Goal: Task Accomplishment & Management: Complete application form

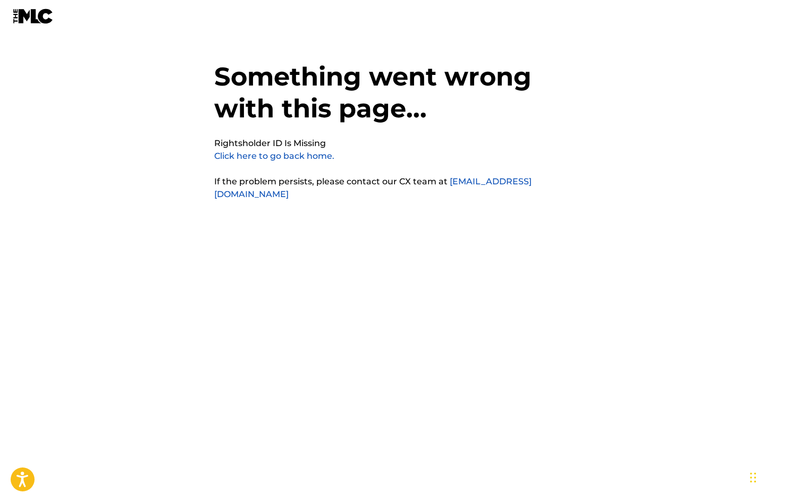
click at [295, 162] on p "Click here to go back home." at bounding box center [274, 156] width 120 height 13
click at [293, 157] on link "Click here to go back home." at bounding box center [274, 156] width 120 height 10
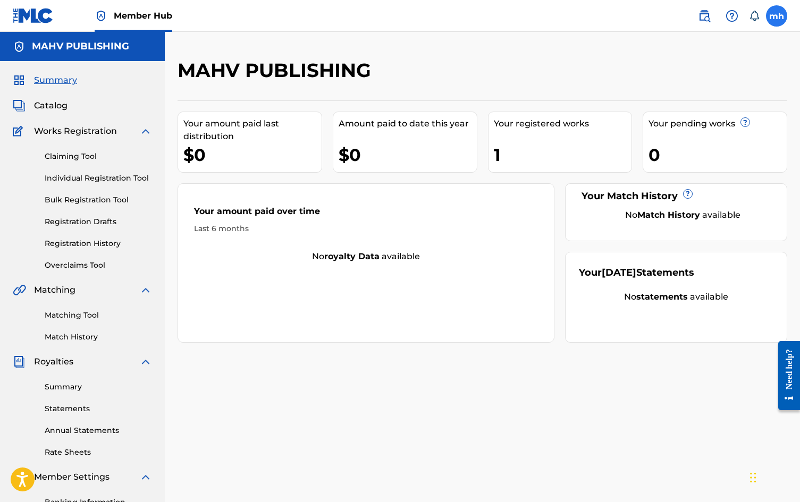
click at [781, 21] on label at bounding box center [776, 15] width 21 height 21
click at [777, 16] on input "mh [PERSON_NAME] [PERSON_NAME] [EMAIL_ADDRESS][DOMAIN_NAME] Notification Prefer…" at bounding box center [777, 16] width 0 height 0
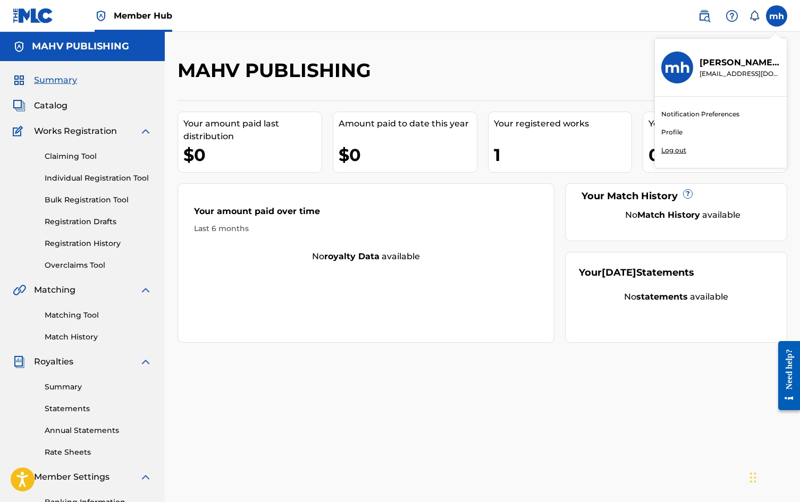
click at [92, 165] on div "Claiming Tool Individual Registration Tool Bulk Registration Tool Registration …" at bounding box center [82, 204] width 139 height 133
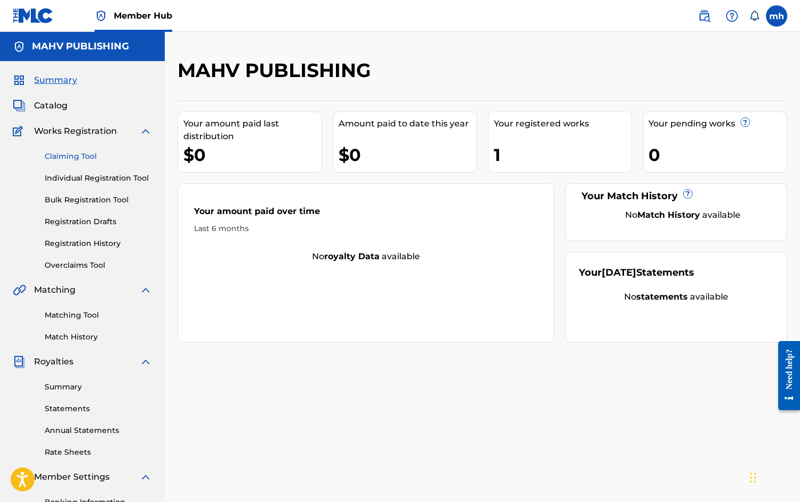
click at [85, 159] on link "Claiming Tool" at bounding box center [98, 156] width 107 height 11
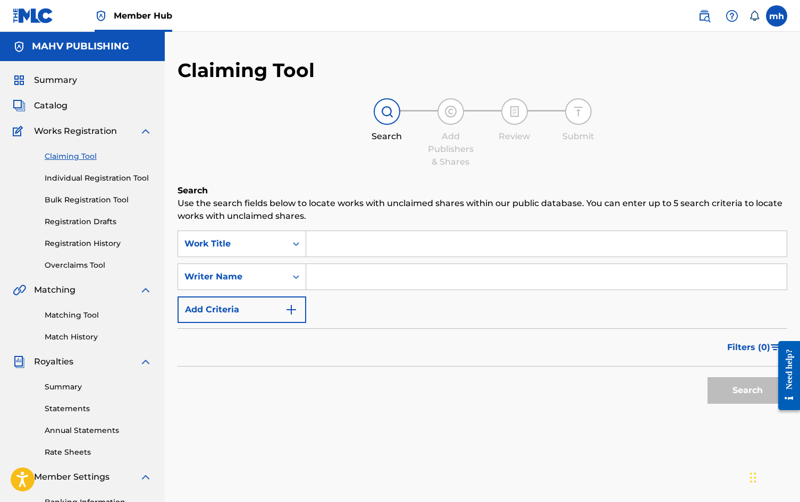
click at [398, 226] on div "Search Use the search fields below to locate works with unclaimed shares within…" at bounding box center [483, 323] width 610 height 278
click at [399, 231] on input "Search Form" at bounding box center [546, 244] width 481 height 26
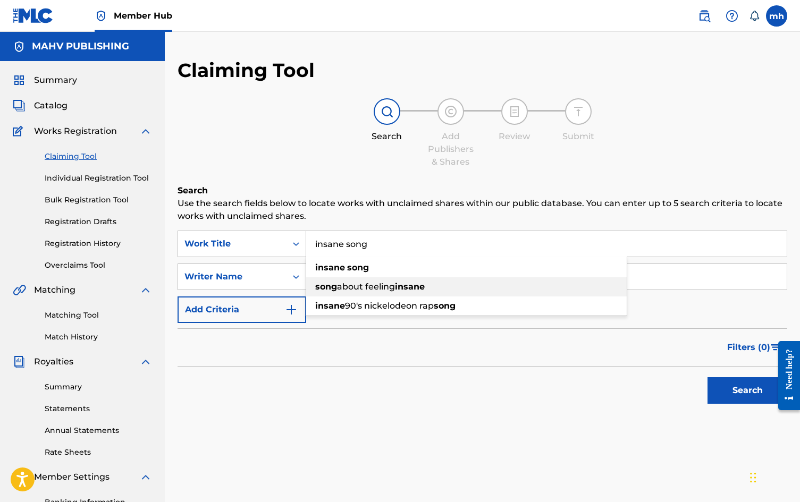
type input "insane song"
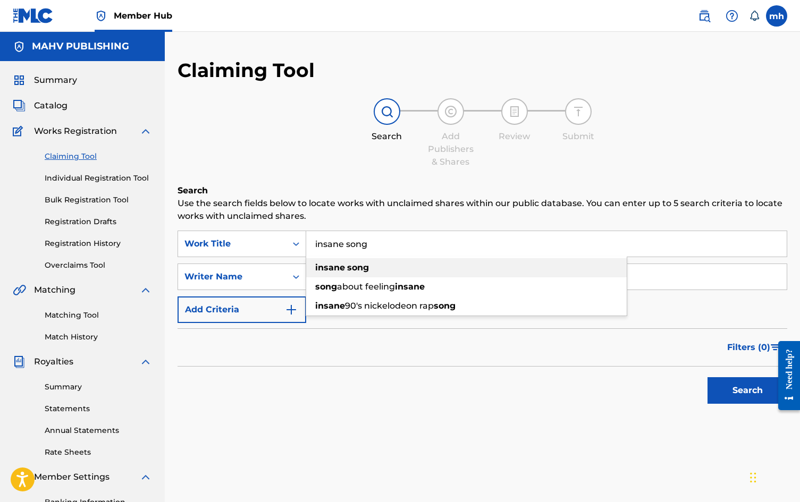
click at [339, 271] on strong "insane" at bounding box center [330, 268] width 30 height 10
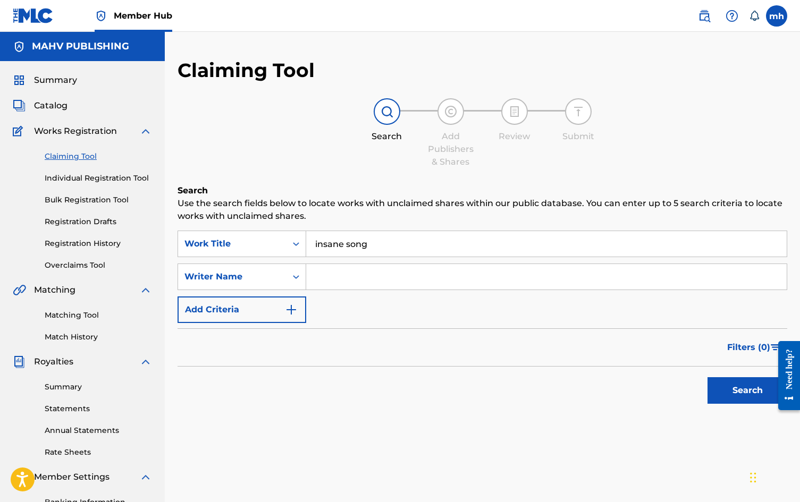
click at [339, 273] on input "Search Form" at bounding box center [546, 277] width 481 height 26
type input "[PERSON_NAME]"
click at [725, 386] on button "Search" at bounding box center [748, 390] width 80 height 27
click at [57, 99] on span "Catalog" at bounding box center [50, 105] width 33 height 13
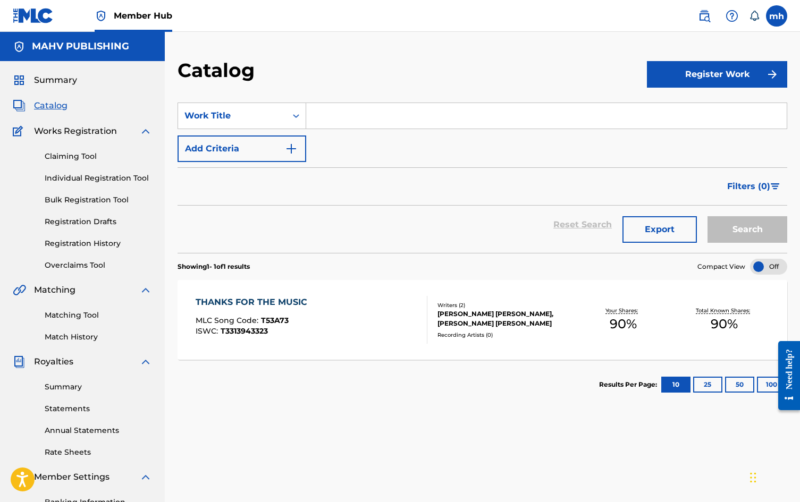
click at [268, 327] on span "T3313943323" at bounding box center [244, 331] width 47 height 10
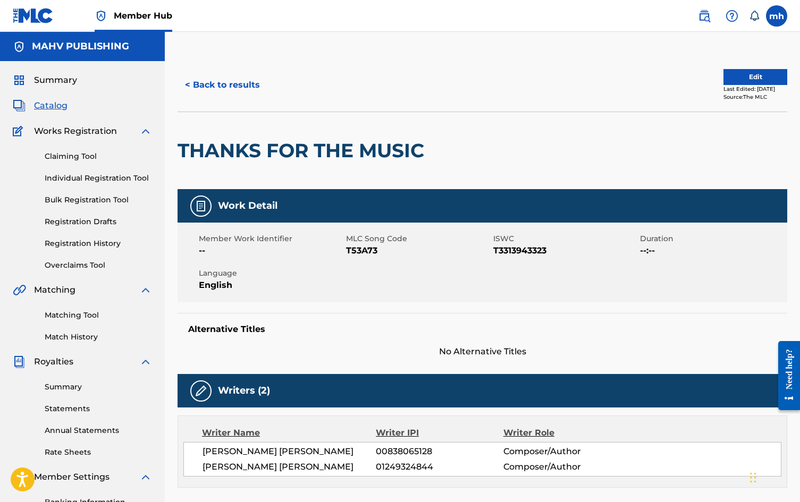
click at [515, 177] on div at bounding box center [500, 150] width 140 height 77
click at [786, 15] on label at bounding box center [776, 15] width 21 height 21
click at [777, 16] on input "mh [PERSON_NAME] [PERSON_NAME] [EMAIL_ADDRESS][DOMAIN_NAME] Notification Prefer…" at bounding box center [777, 16] width 0 height 0
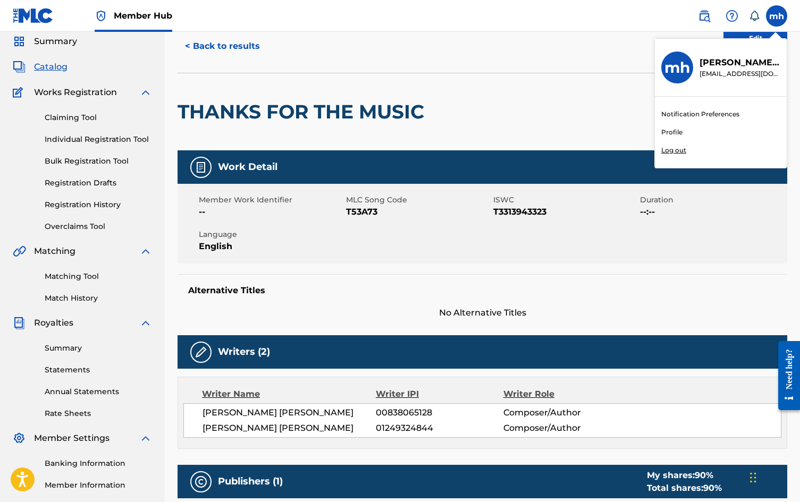
click at [253, 308] on span "No Alternative Titles" at bounding box center [483, 313] width 610 height 13
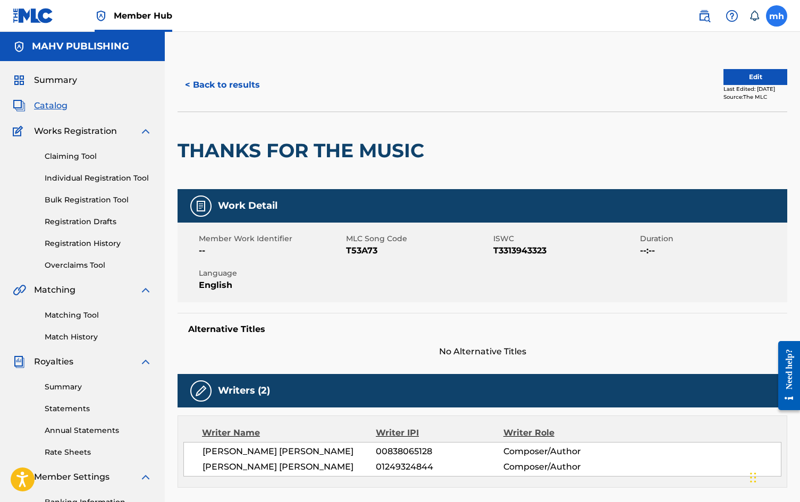
click at [775, 17] on label at bounding box center [776, 15] width 21 height 21
click at [777, 16] on input "mh [PERSON_NAME] [PERSON_NAME] [EMAIL_ADDRESS][DOMAIN_NAME] Notification Prefer…" at bounding box center [777, 16] width 0 height 0
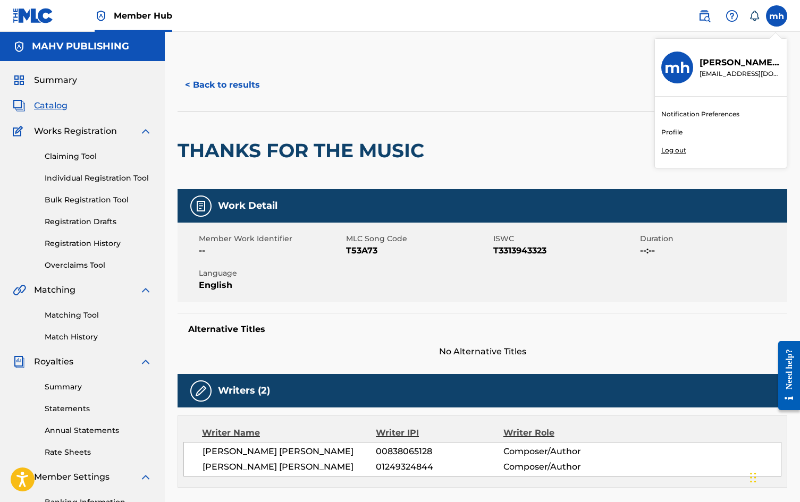
click at [679, 133] on link "Profile" at bounding box center [671, 133] width 21 height 10
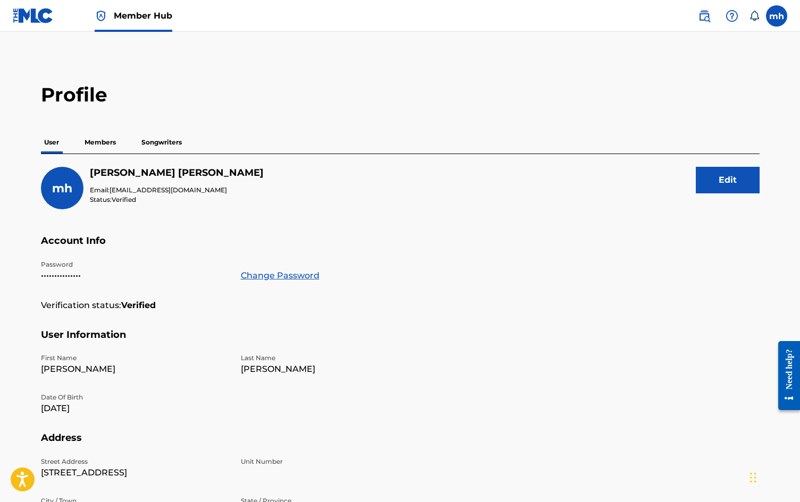
click at [457, 200] on div "mh [PERSON_NAME] [PERSON_NAME] Email: [EMAIL_ADDRESS][DOMAIN_NAME] Status: Veri…" at bounding box center [400, 201] width 719 height 68
click at [89, 137] on p "Members" at bounding box center [100, 142] width 38 height 22
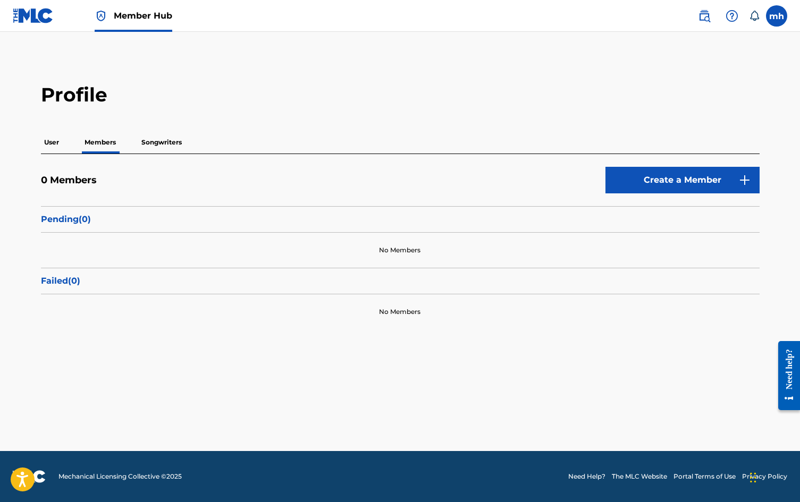
click at [151, 149] on p "Songwriters" at bounding box center [161, 142] width 47 height 22
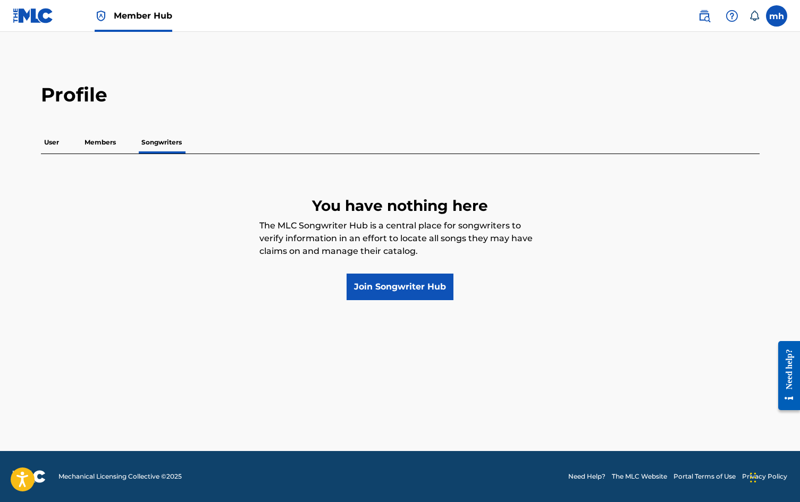
click at [400, 133] on div "User Members Songwriters" at bounding box center [400, 142] width 719 height 22
click at [402, 288] on link "Join Songwriter Hub" at bounding box center [400, 287] width 107 height 27
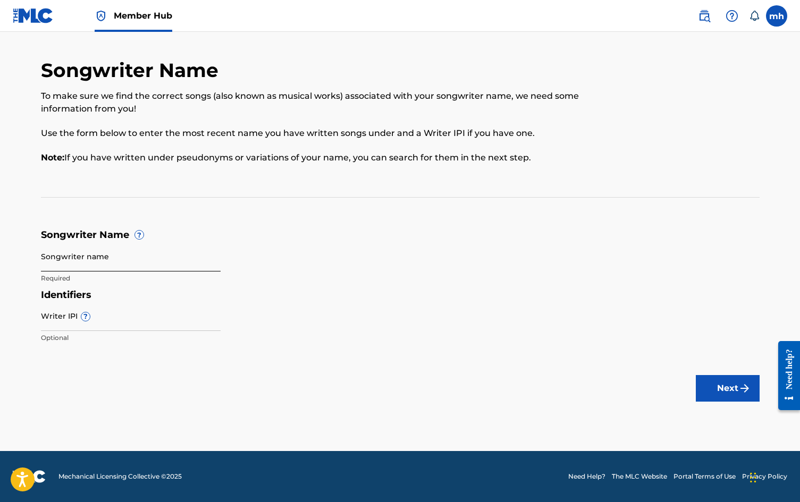
click at [160, 262] on input "Songwriter name" at bounding box center [131, 256] width 180 height 30
click at [149, 319] on input "Writer IPI ?" at bounding box center [131, 316] width 180 height 30
click at [70, 262] on input "[PERSON_NAME] [PERSON_NAME]" at bounding box center [131, 256] width 180 height 30
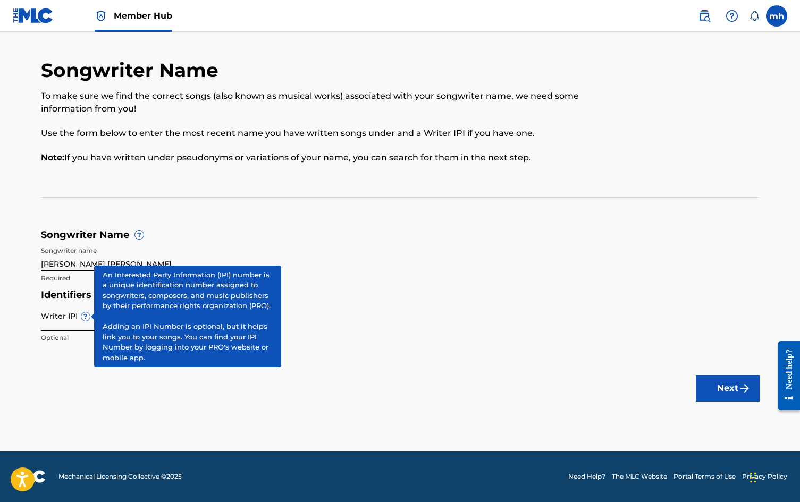
type input "[PERSON_NAME] [PERSON_NAME]"
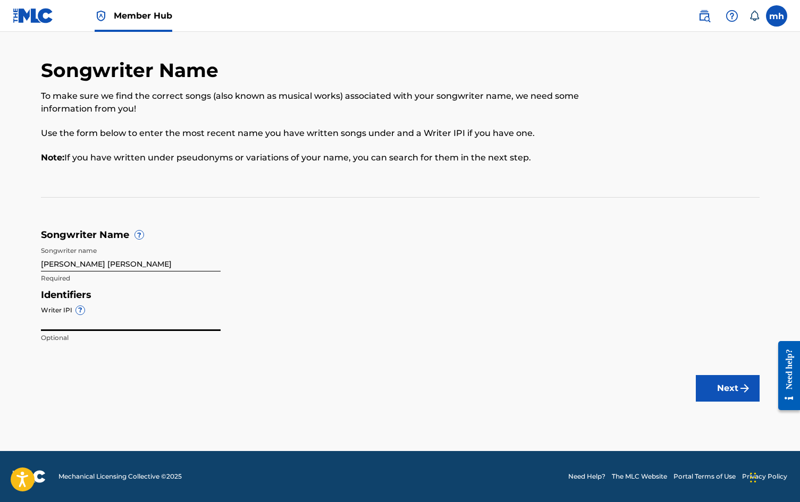
click at [86, 322] on input "Writer IPI ?" at bounding box center [131, 316] width 180 height 30
paste input "1249324844"
type input "1249324844"
click at [721, 386] on button "Next" at bounding box center [728, 388] width 64 height 27
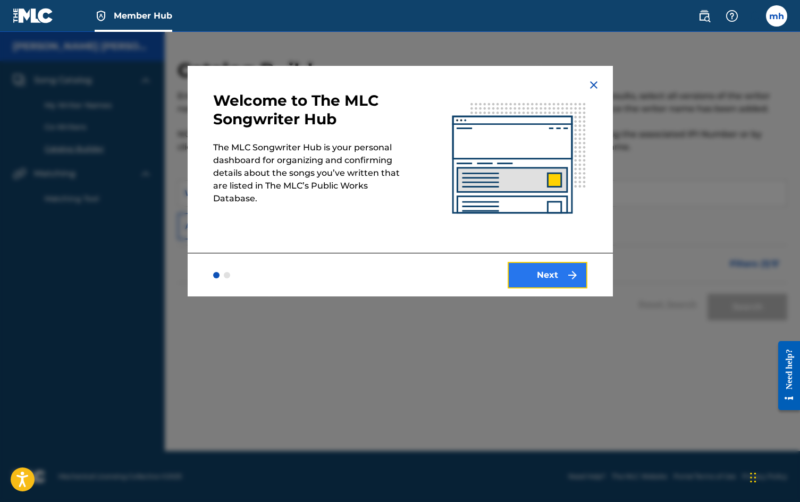
click at [556, 272] on button "Next" at bounding box center [548, 275] width 80 height 27
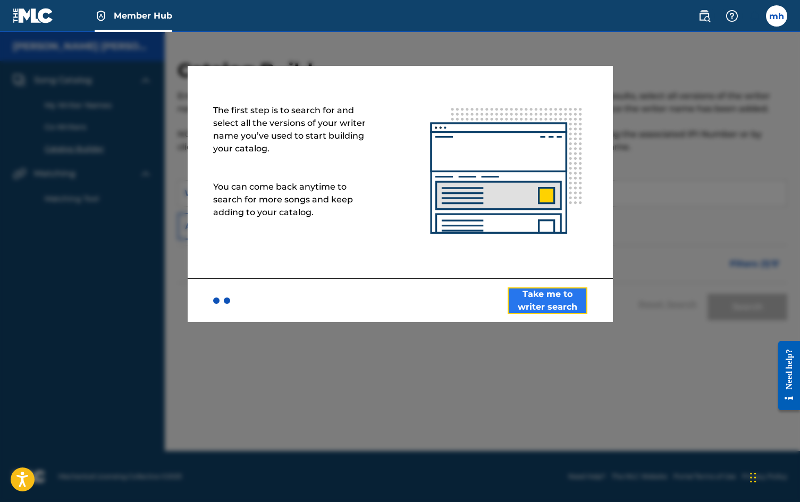
click at [543, 291] on button "Take me to writer search" at bounding box center [548, 301] width 80 height 27
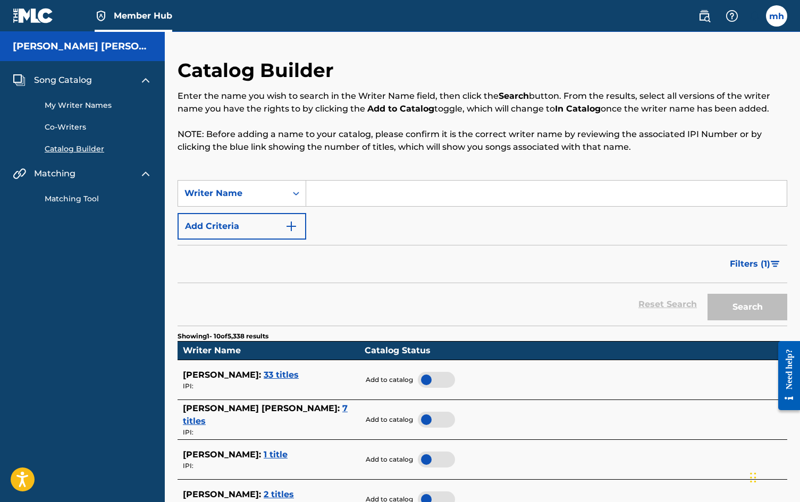
click at [381, 193] on input "Search Form" at bounding box center [546, 194] width 481 height 26
type input "[PERSON_NAME]"
click at [708, 294] on button "Search" at bounding box center [748, 307] width 80 height 27
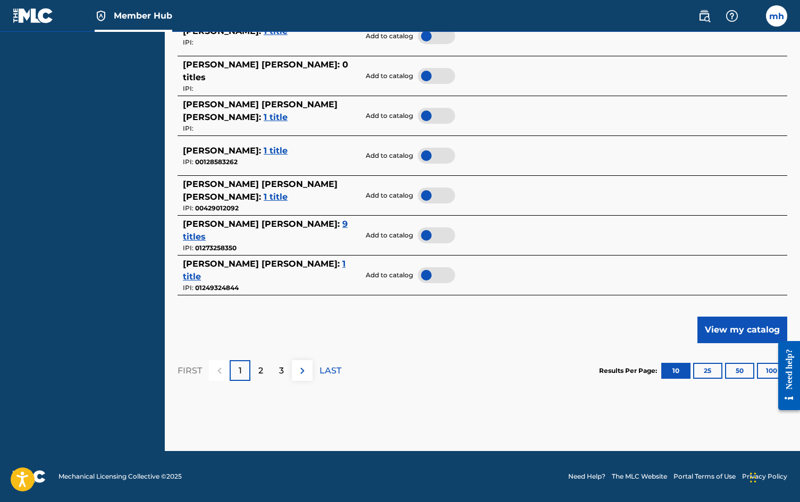
scroll to position [449, 0]
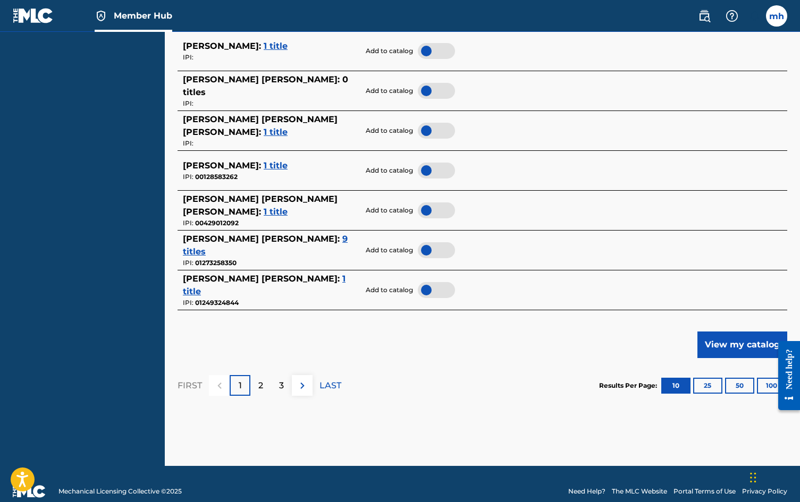
click at [196, 289] on span "1 title" at bounding box center [264, 285] width 163 height 23
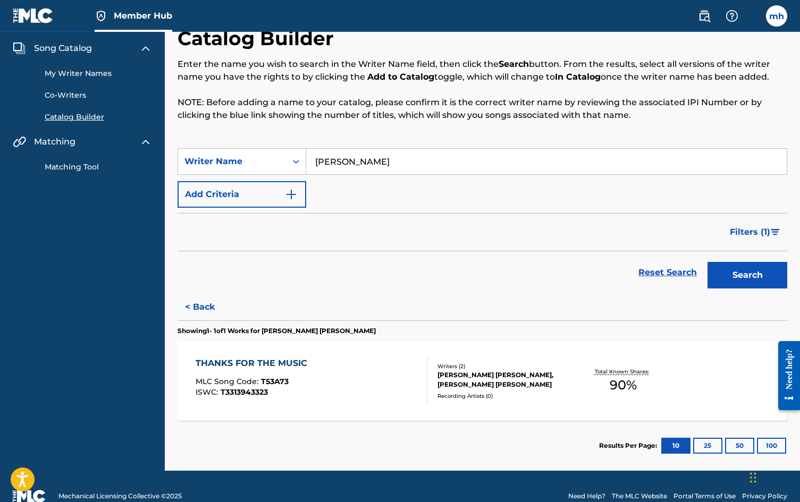
scroll to position [52, 0]
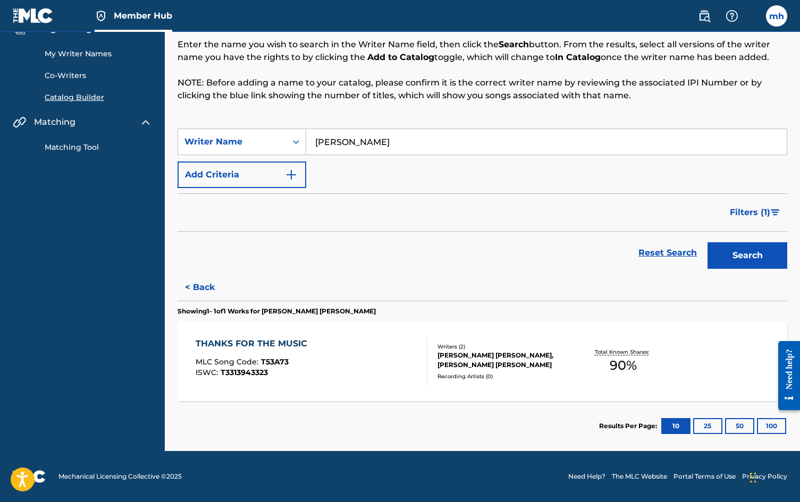
click at [364, 374] on div "THANKS FOR THE MUSIC MLC Song Code : T53A73 ISWC : T3313943323" at bounding box center [312, 362] width 232 height 48
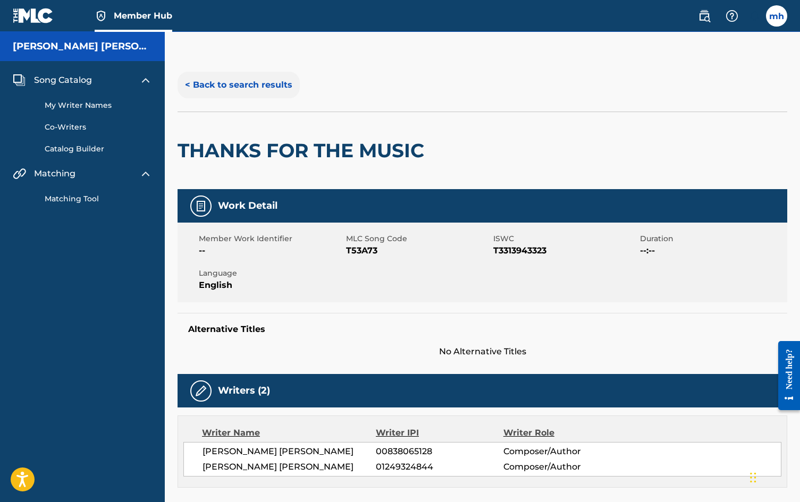
click at [220, 87] on button "< Back to search results" at bounding box center [239, 85] width 122 height 27
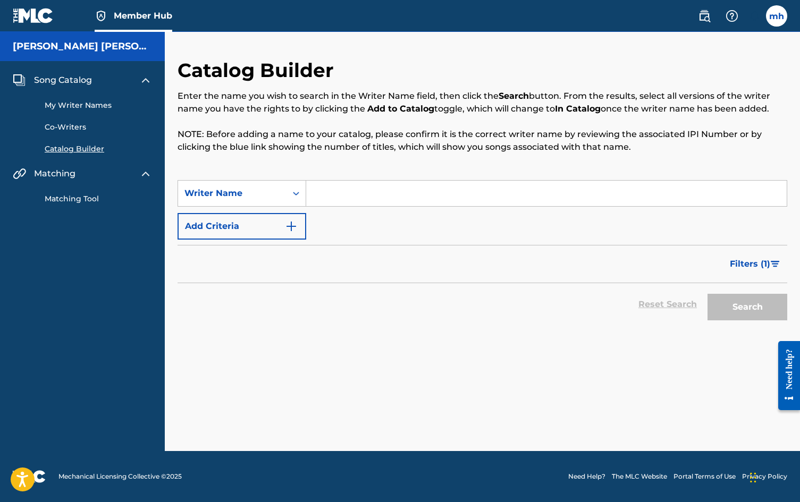
click at [372, 199] on input "Search Form" at bounding box center [546, 194] width 481 height 26
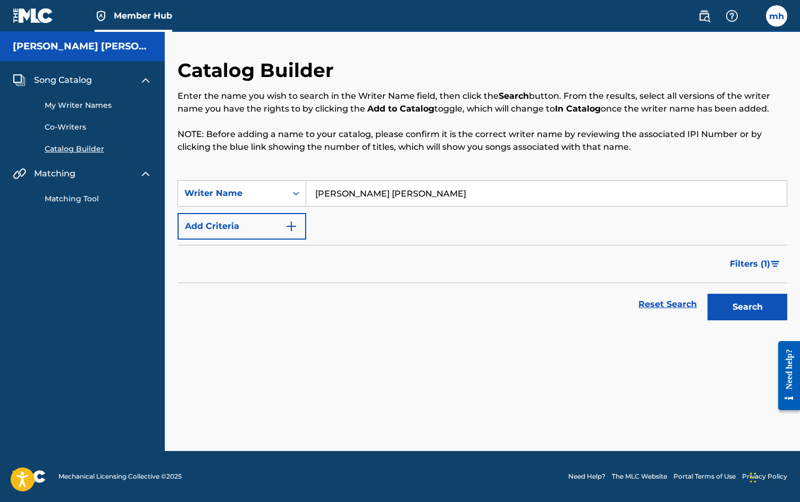
type input "[PERSON_NAME] [PERSON_NAME]"
click at [708, 294] on button "Search" at bounding box center [748, 307] width 80 height 27
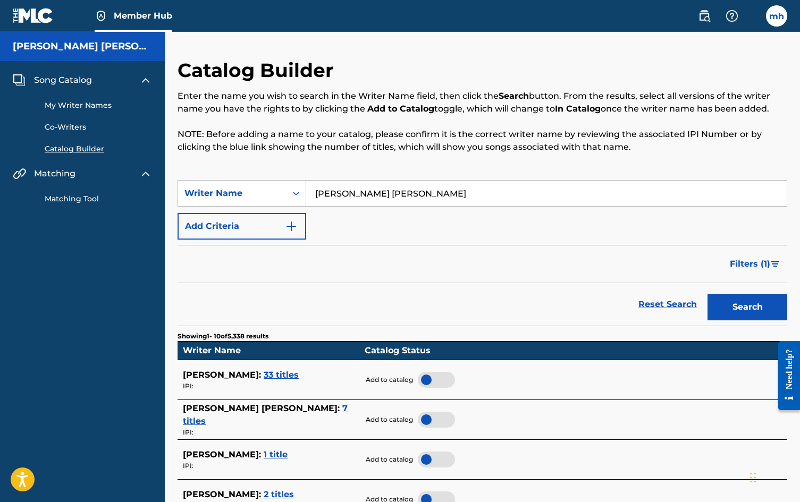
click at [398, 238] on div "SearchWithCriteria6280cde8-8eed-4ef1-b8f7-9105630cf0d7 Writer Name [PERSON_NAME…" at bounding box center [483, 210] width 610 height 60
click at [417, 117] on div "Enter the name you wish to search in the Writer Name field, then click the Sear…" at bounding box center [483, 122] width 610 height 64
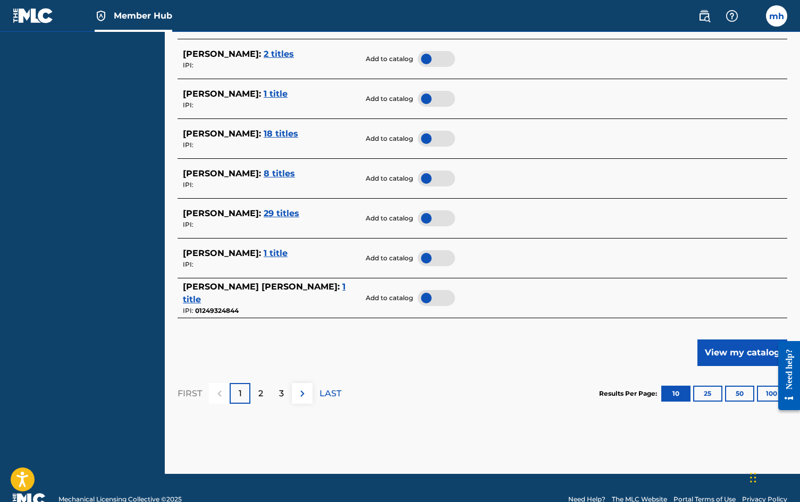
scroll to position [461, 0]
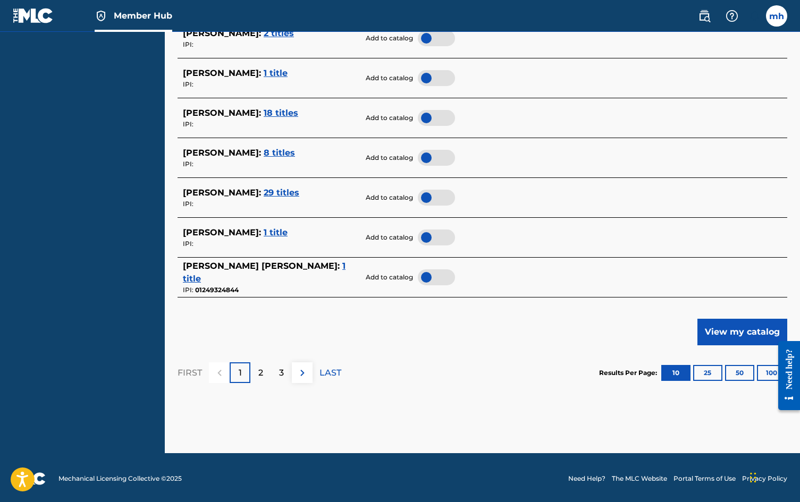
click at [197, 277] on span "1 title" at bounding box center [264, 272] width 163 height 23
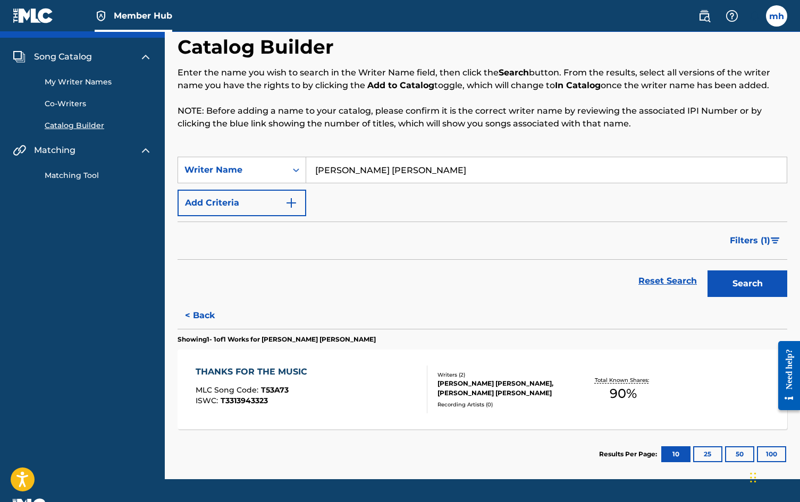
scroll to position [52, 0]
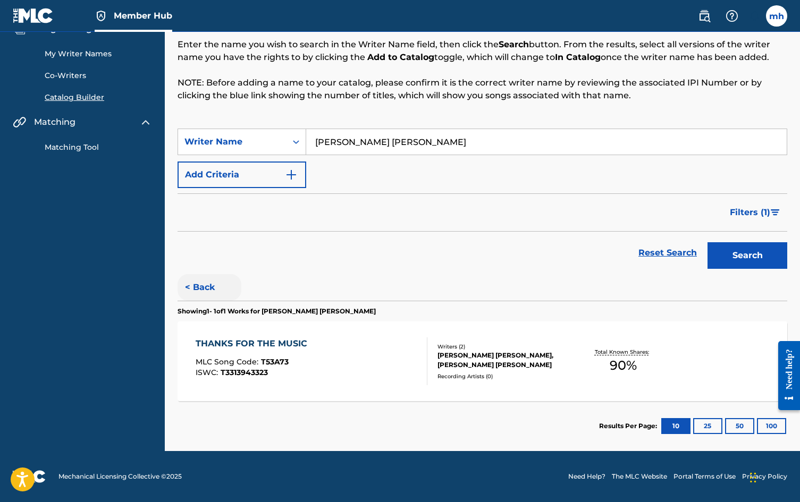
click at [199, 284] on button "< Back" at bounding box center [210, 287] width 64 height 27
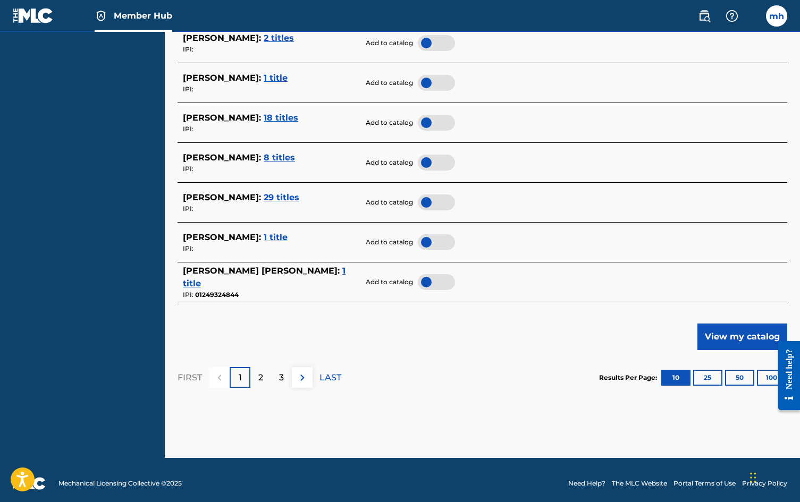
scroll to position [464, 0]
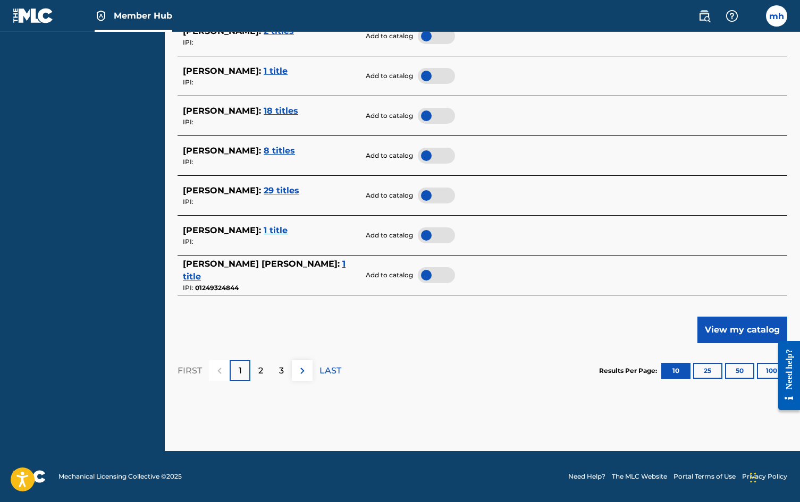
click at [430, 273] on div at bounding box center [436, 275] width 37 height 16
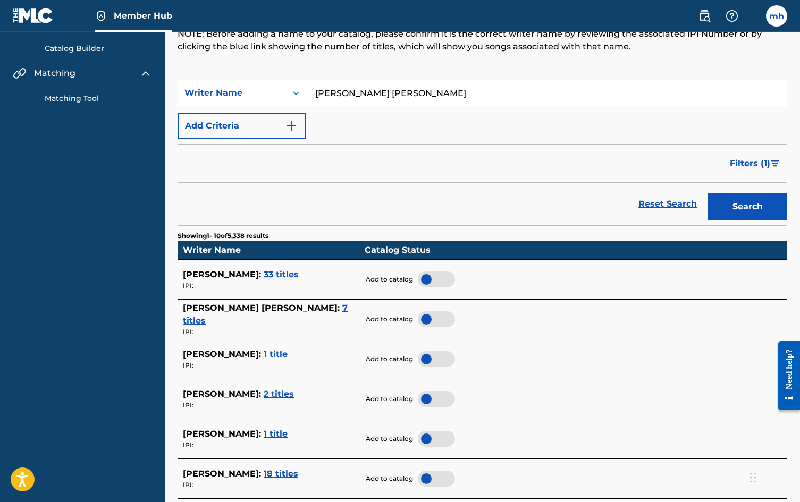
scroll to position [0, 0]
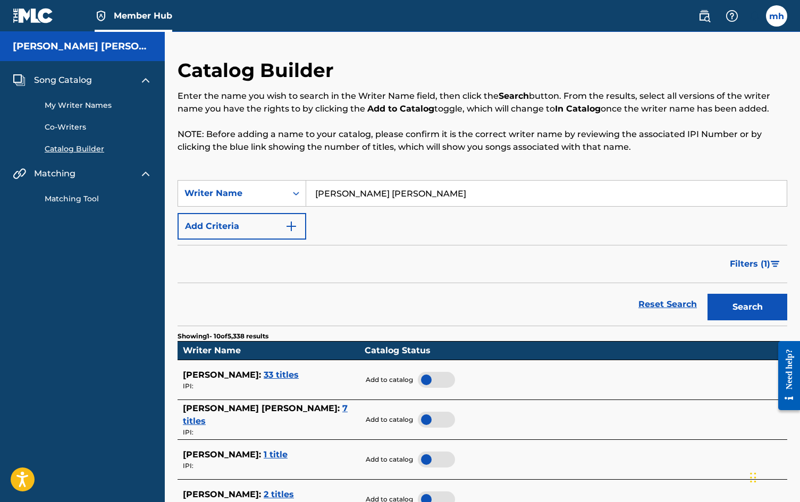
click at [80, 109] on link "My Writer Names" at bounding box center [98, 105] width 107 height 11
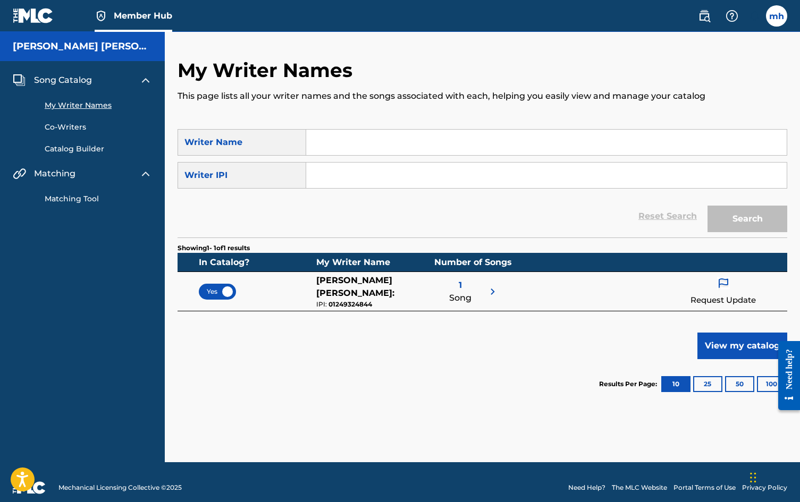
click at [332, 226] on div "Reset Search Search" at bounding box center [483, 216] width 610 height 43
click at [89, 201] on link "Matching Tool" at bounding box center [98, 198] width 107 height 11
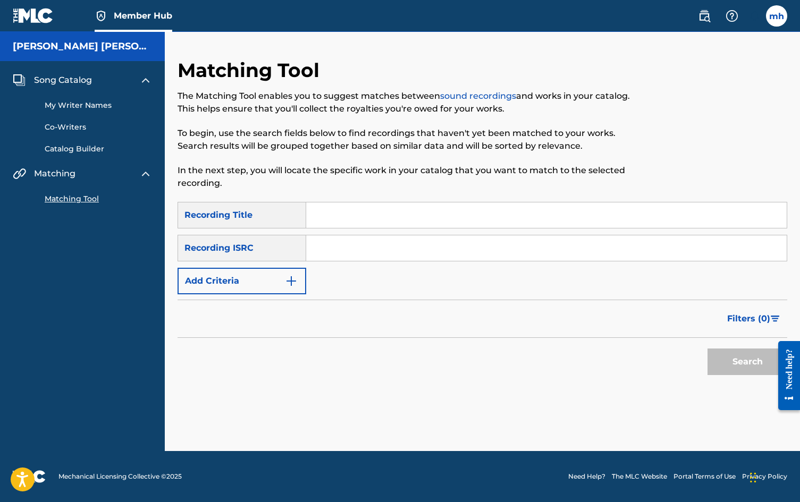
click at [393, 203] on input "Search Form" at bounding box center [546, 216] width 481 height 26
type input "INSANE SONG"
click at [708, 349] on button "Search" at bounding box center [748, 362] width 80 height 27
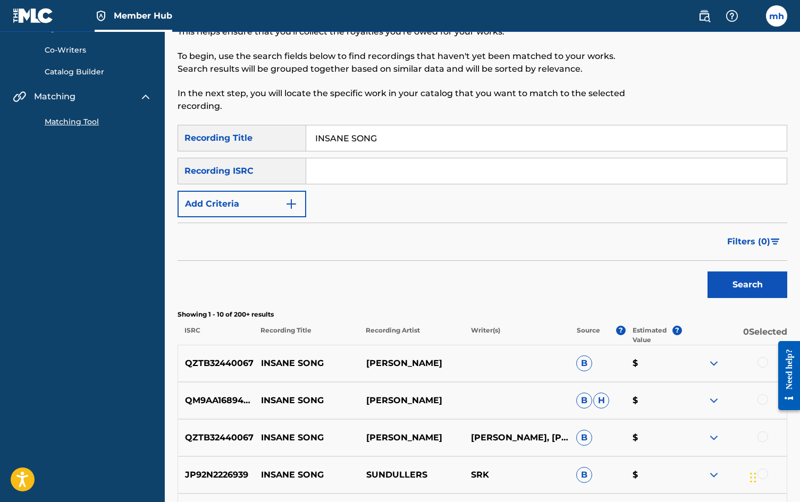
scroll to position [99, 0]
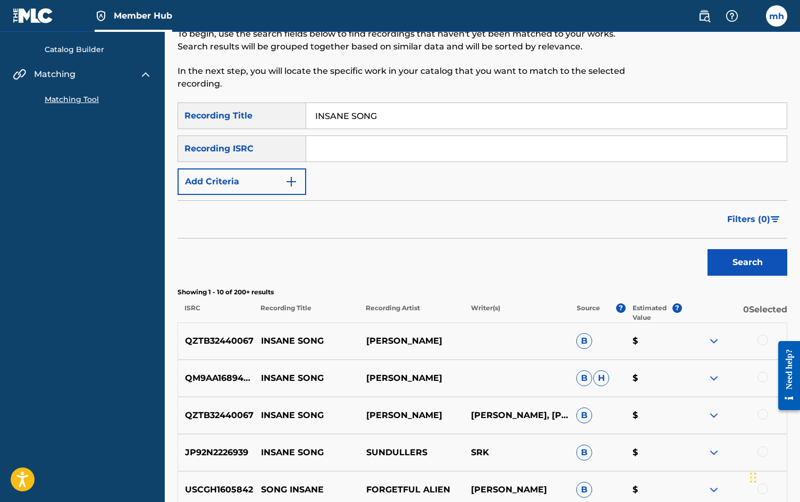
click at [680, 330] on div "QZTB32440067 INSANE SONG [PERSON_NAME] B $" at bounding box center [483, 341] width 610 height 37
click at [769, 342] on div at bounding box center [733, 341] width 105 height 13
click at [762, 341] on div at bounding box center [762, 340] width 11 height 11
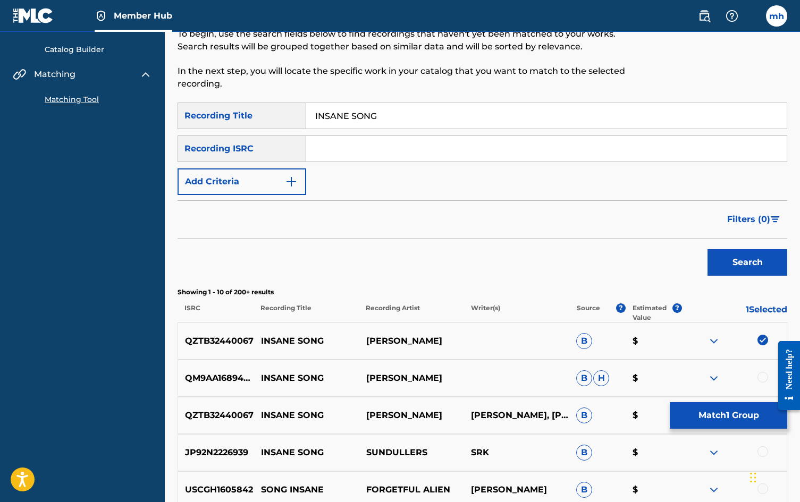
click at [711, 340] on img at bounding box center [714, 341] width 13 height 13
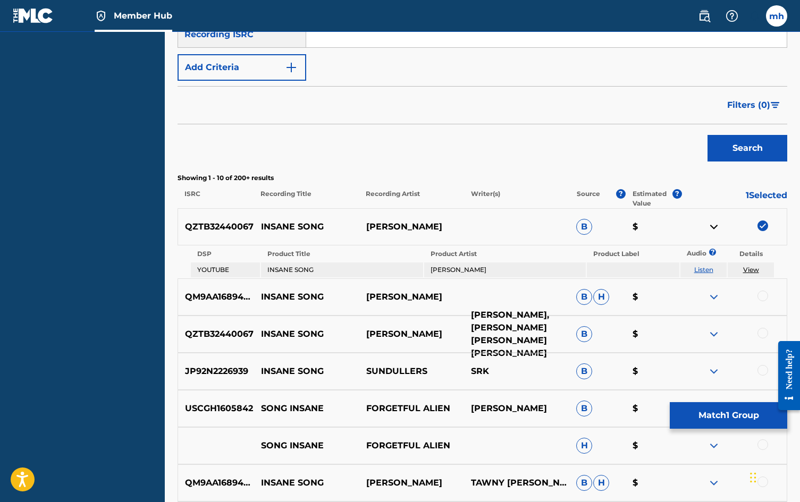
scroll to position [233, 0]
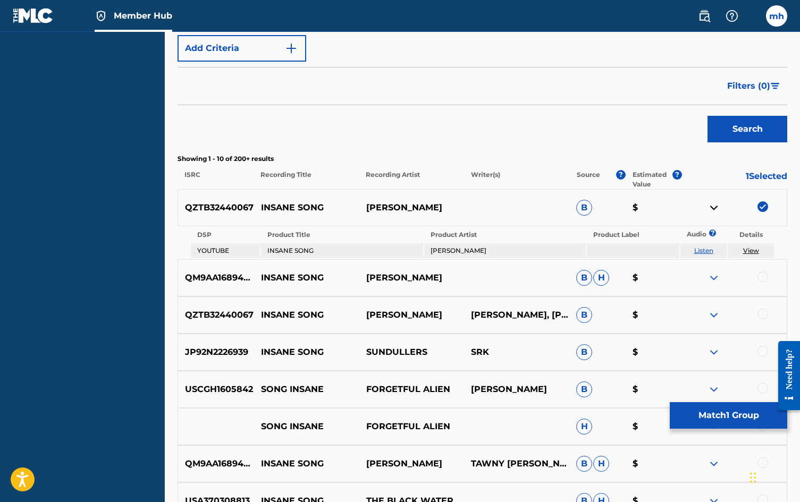
click at [759, 314] on div at bounding box center [762, 314] width 11 height 11
click at [713, 315] on img at bounding box center [714, 315] width 13 height 13
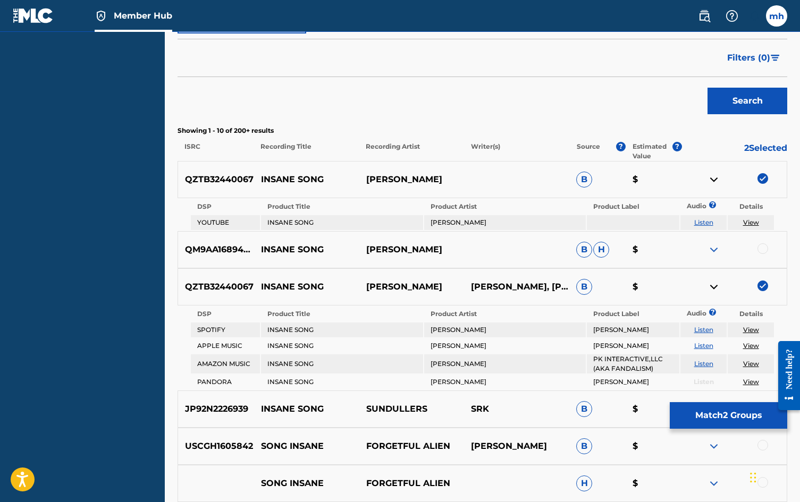
scroll to position [326, 0]
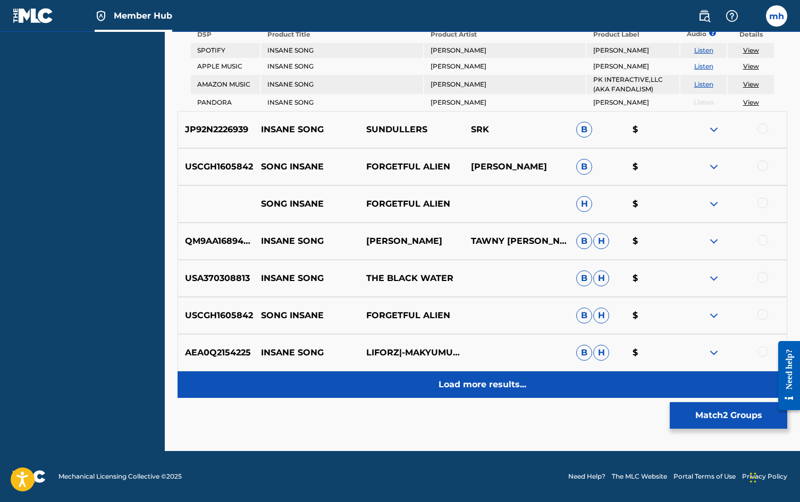
click at [481, 383] on p "Load more results..." at bounding box center [483, 384] width 88 height 13
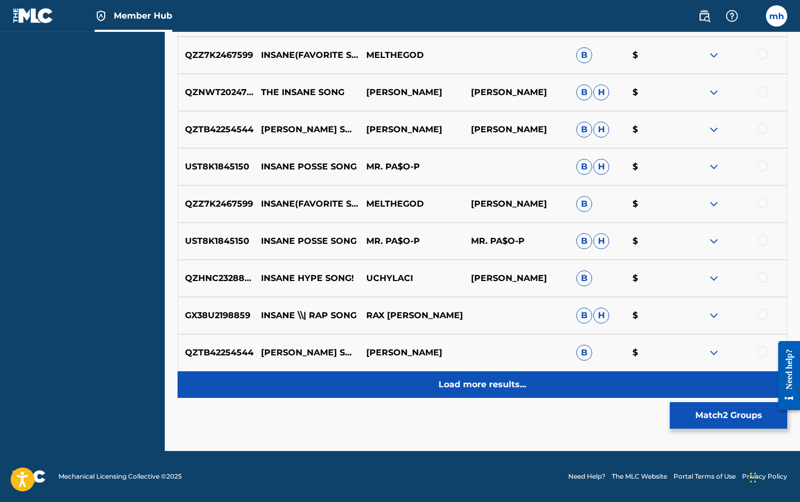
click at [475, 381] on p "Load more results..." at bounding box center [483, 384] width 88 height 13
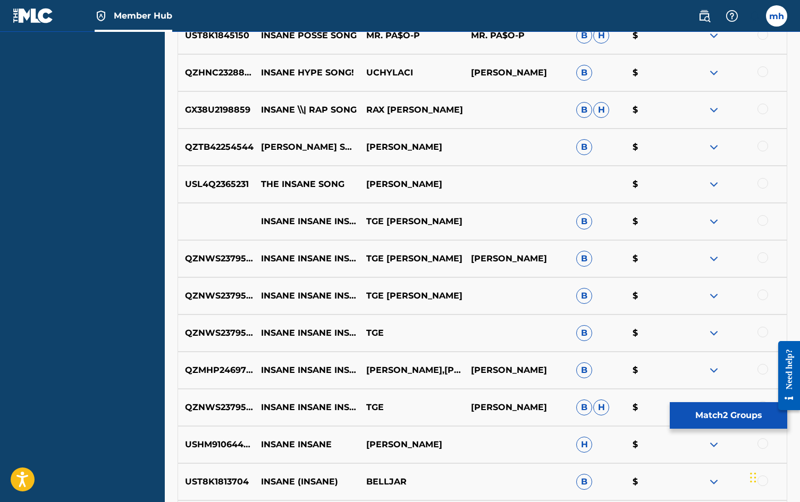
scroll to position [1166, 0]
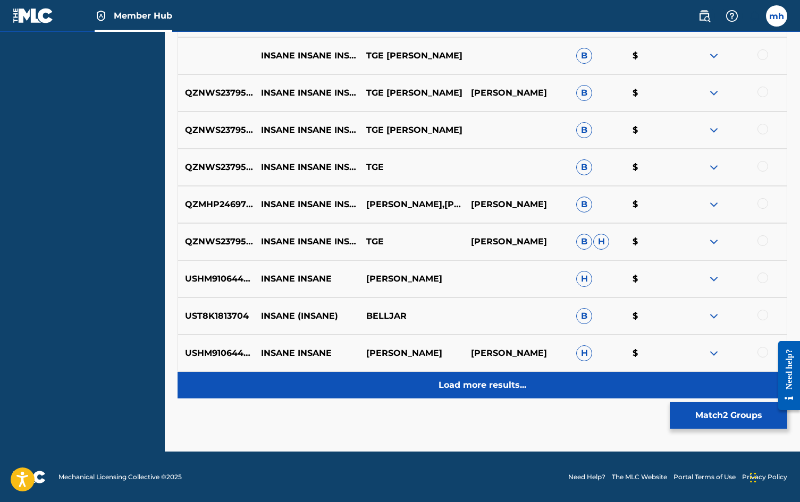
click at [494, 387] on p "Load more results..." at bounding box center [483, 385] width 88 height 13
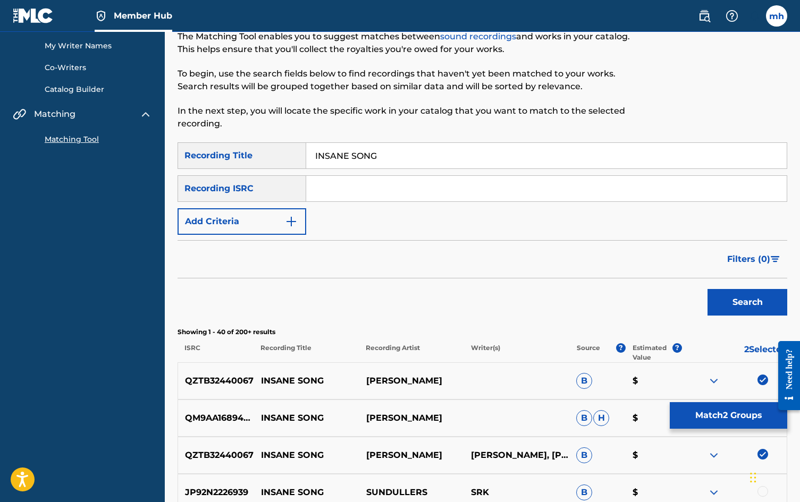
scroll to position [50, 0]
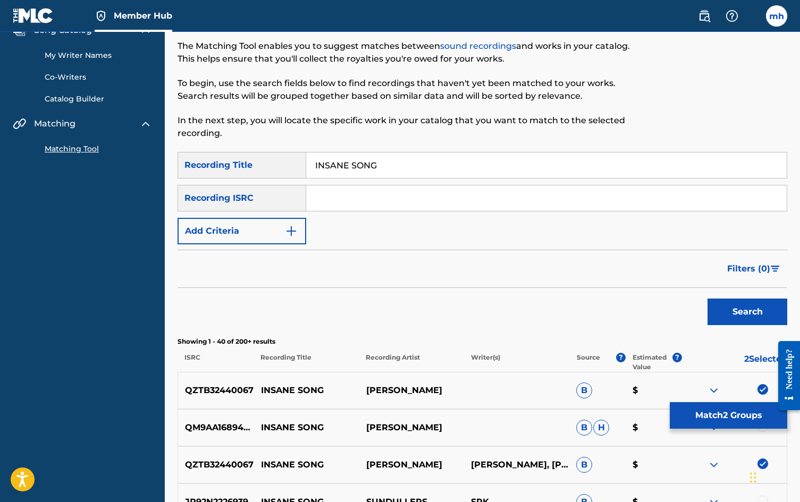
click at [550, 198] on input "Search Form" at bounding box center [546, 199] width 481 height 26
paste input "QZTB32440067"
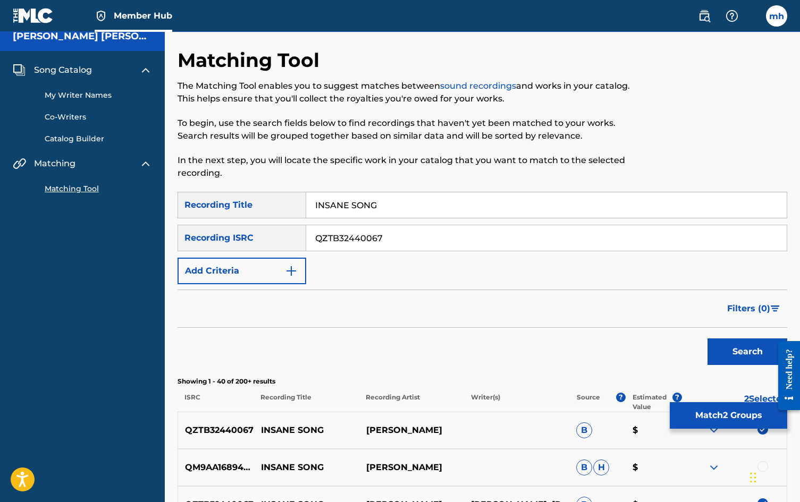
scroll to position [0, 0]
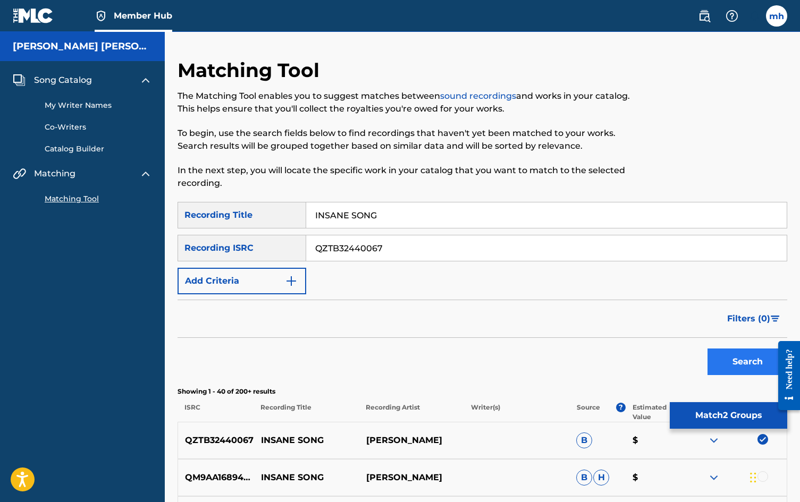
type input "QZTB32440067"
click at [751, 368] on button "Search" at bounding box center [748, 362] width 80 height 27
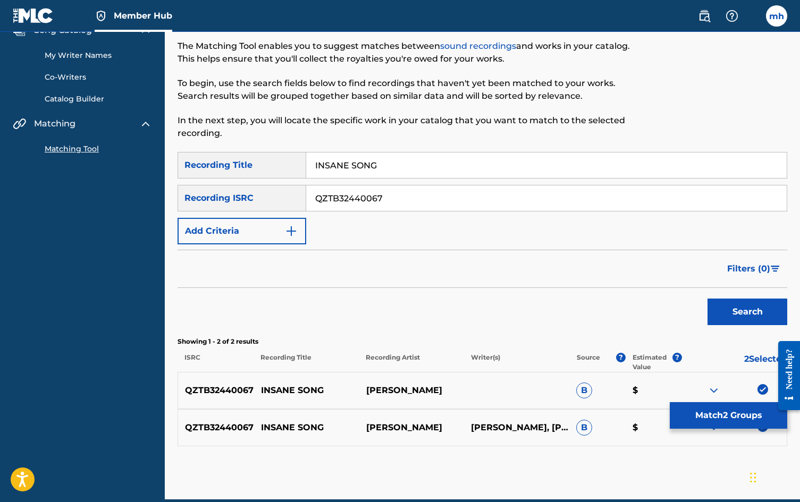
scroll to position [98, 0]
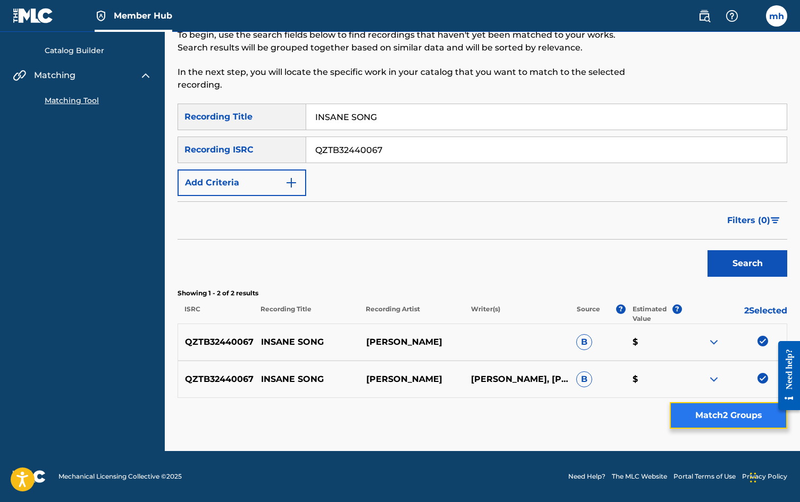
click at [705, 411] on button "Match 2 Groups" at bounding box center [728, 415] width 117 height 27
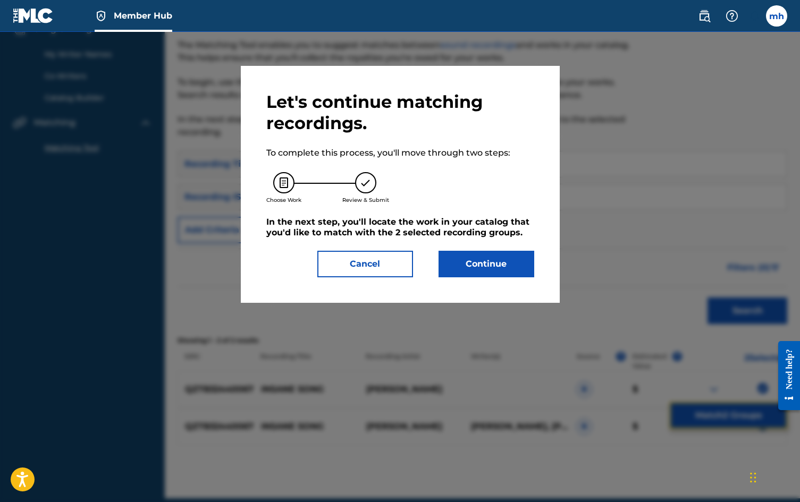
scroll to position [49, 0]
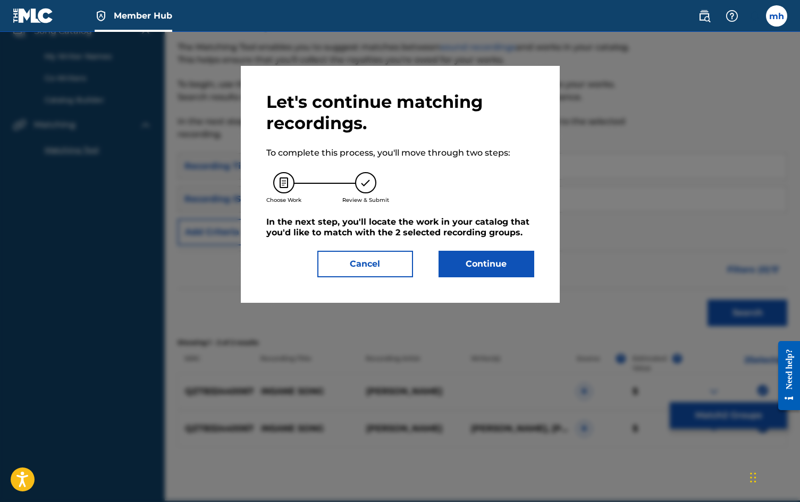
click at [477, 202] on div "Choose Work Review & Submit" at bounding box center [400, 187] width 268 height 57
click at [472, 255] on button "Continue" at bounding box center [487, 264] width 96 height 27
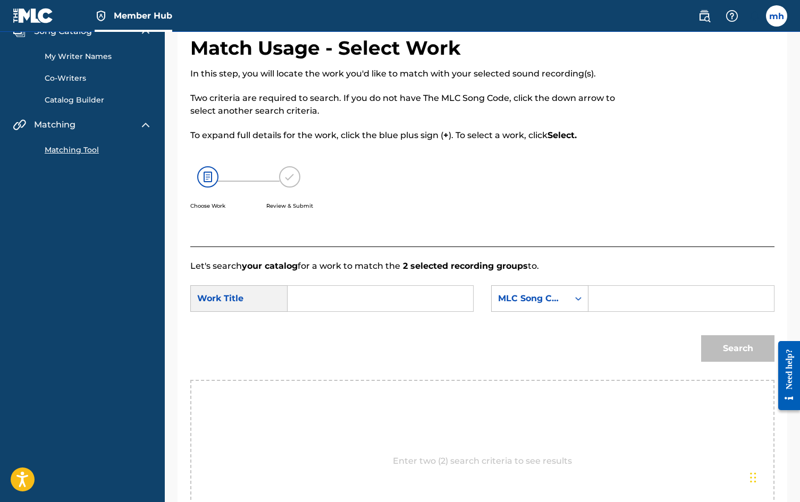
scroll to position [0, 0]
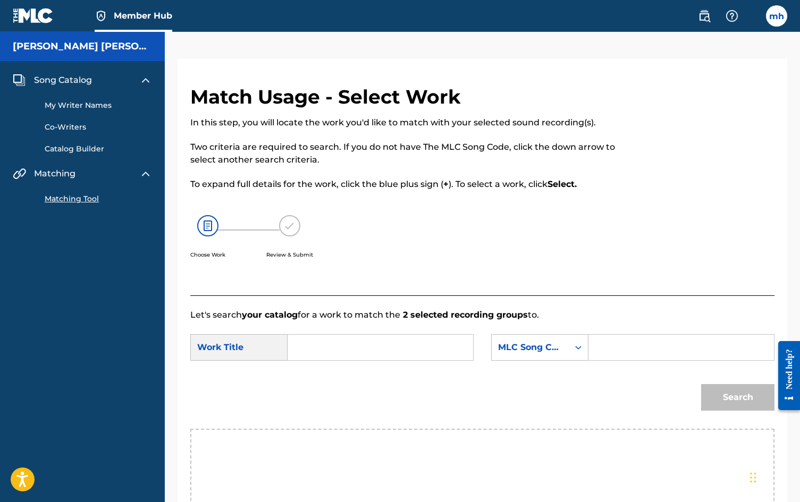
click at [371, 223] on div "Choose Work Review & Submit" at bounding box center [415, 243] width 450 height 81
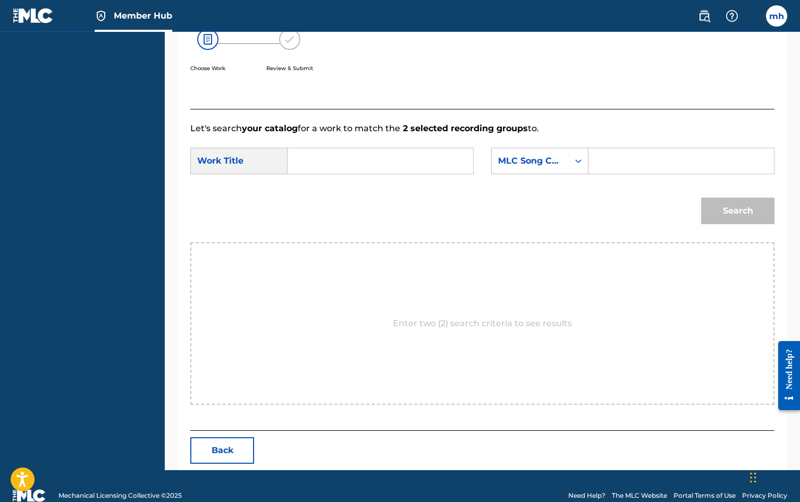
scroll to position [206, 0]
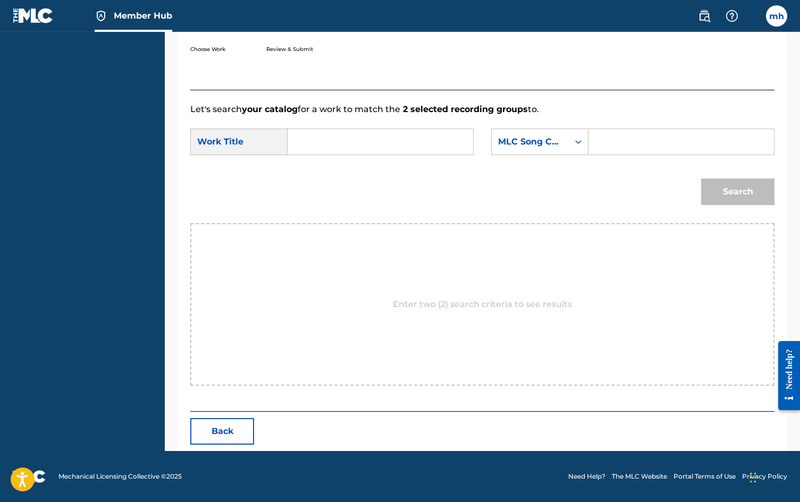
click at [456, 224] on div "Enter two (2) search criteria to see results" at bounding box center [482, 304] width 584 height 163
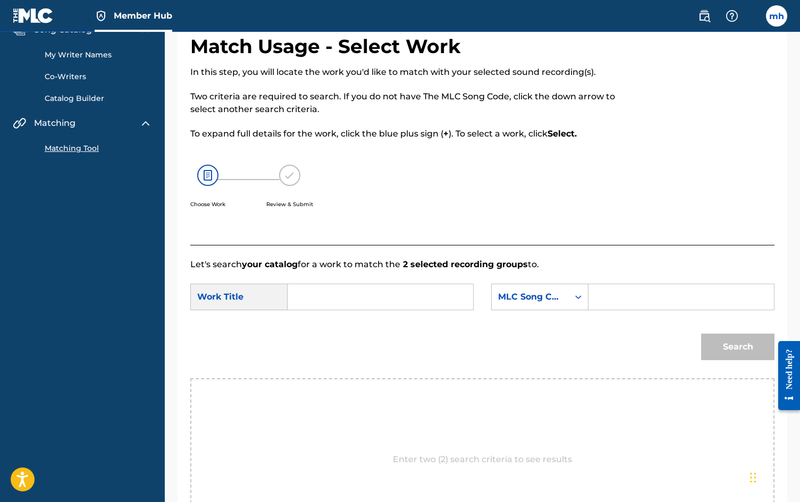
scroll to position [0, 0]
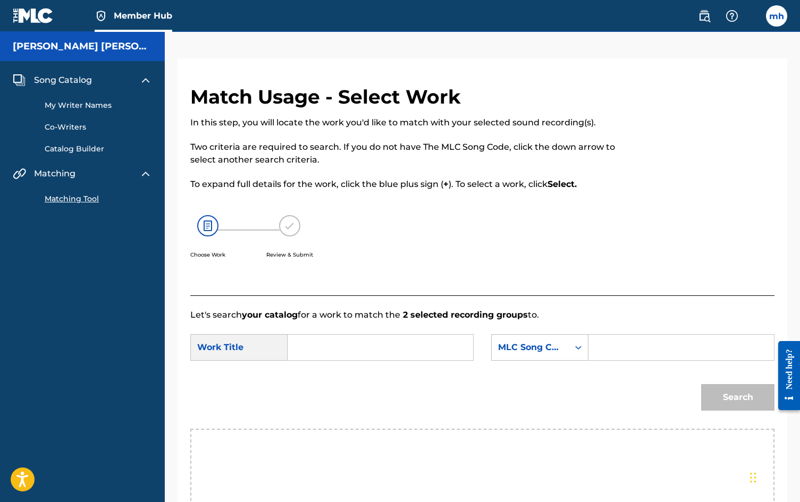
click at [395, 159] on p "Two criteria are required to search. If you do not have The MLC Song Code, clic…" at bounding box center [415, 154] width 450 height 26
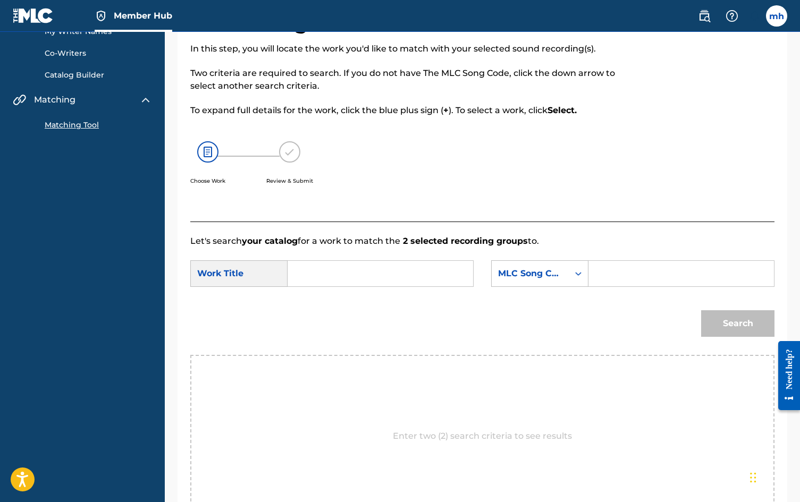
scroll to position [78, 0]
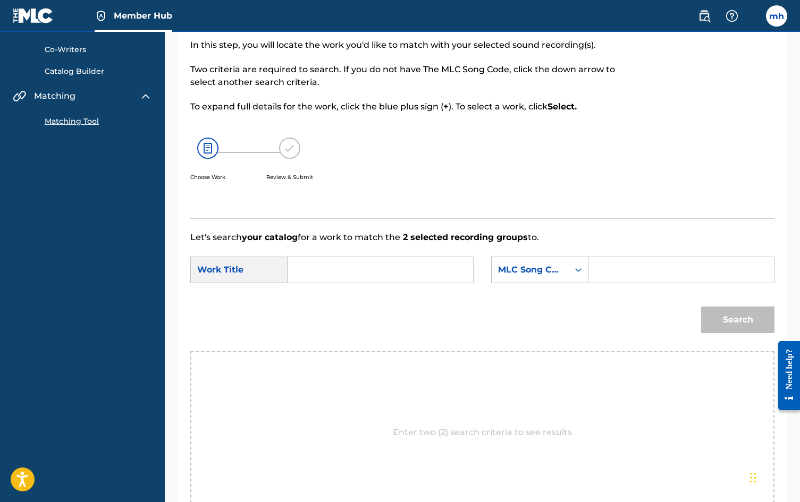
click at [337, 272] on input "Search Form" at bounding box center [380, 270] width 167 height 26
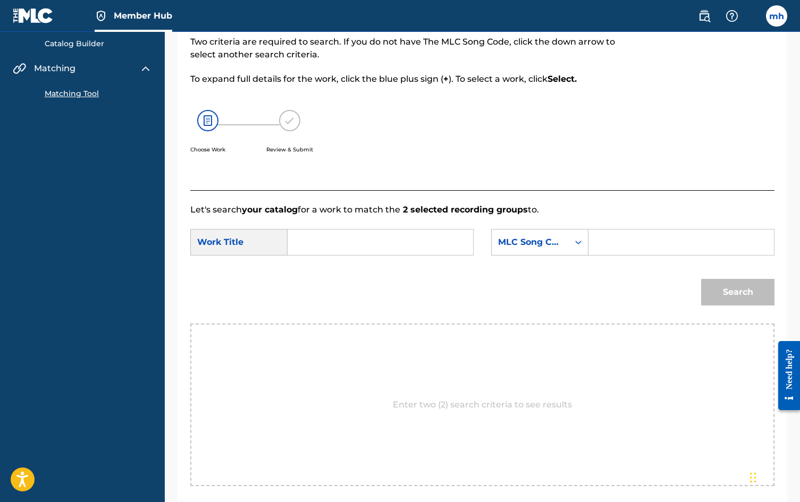
scroll to position [60, 0]
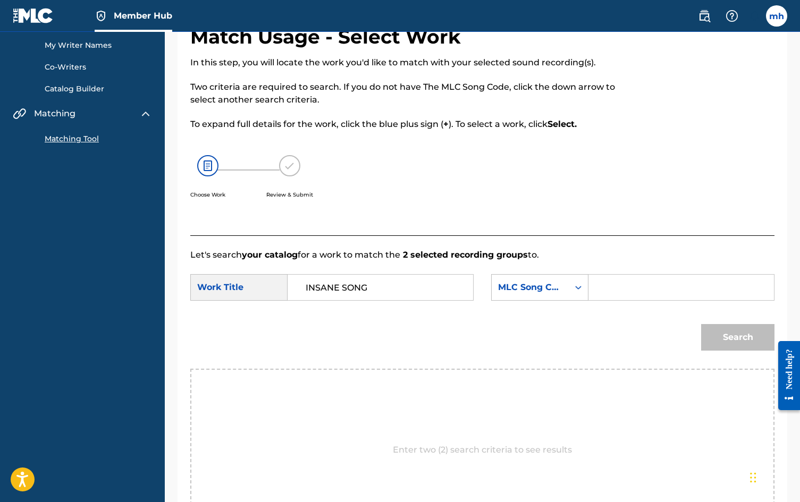
type input "INSANE SONG"
click at [551, 282] on div "MLC Song Code" at bounding box center [530, 287] width 64 height 13
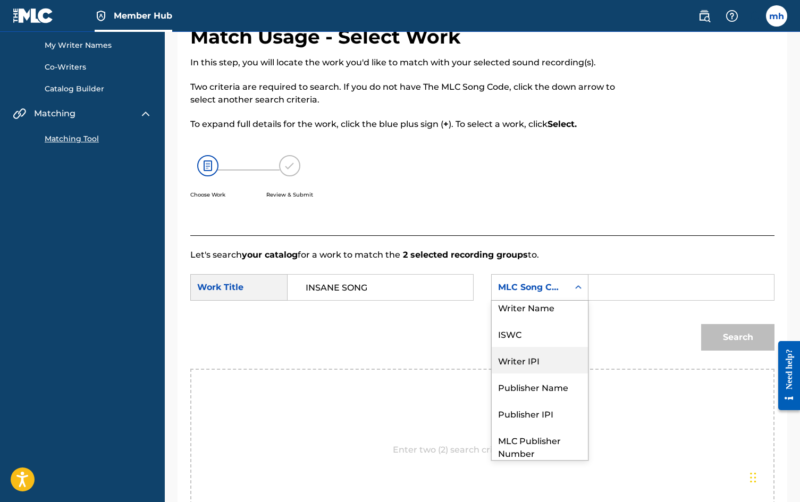
scroll to position [1, 0]
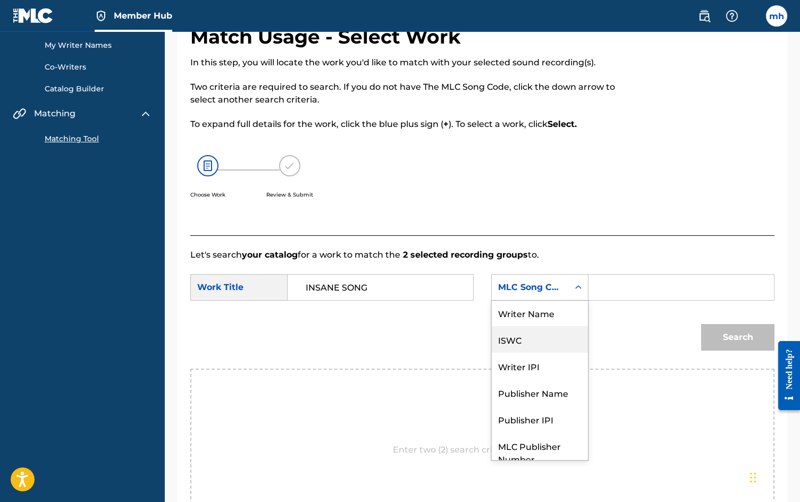
click at [537, 342] on div "ISWC" at bounding box center [540, 339] width 96 height 27
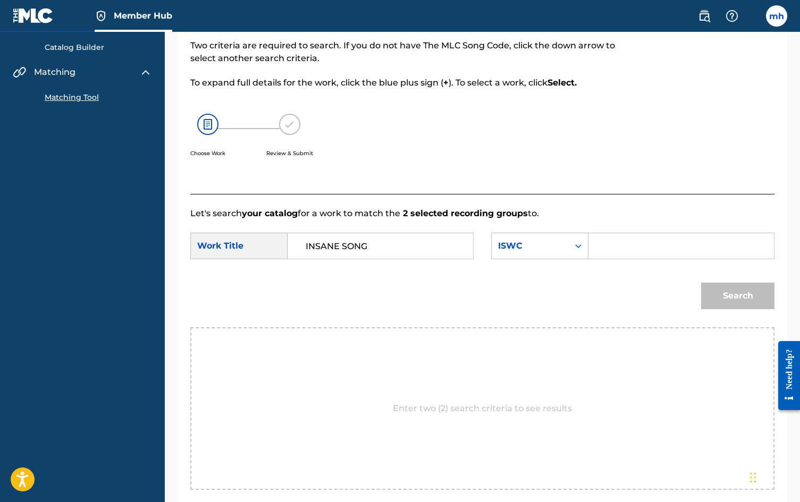
scroll to position [121, 0]
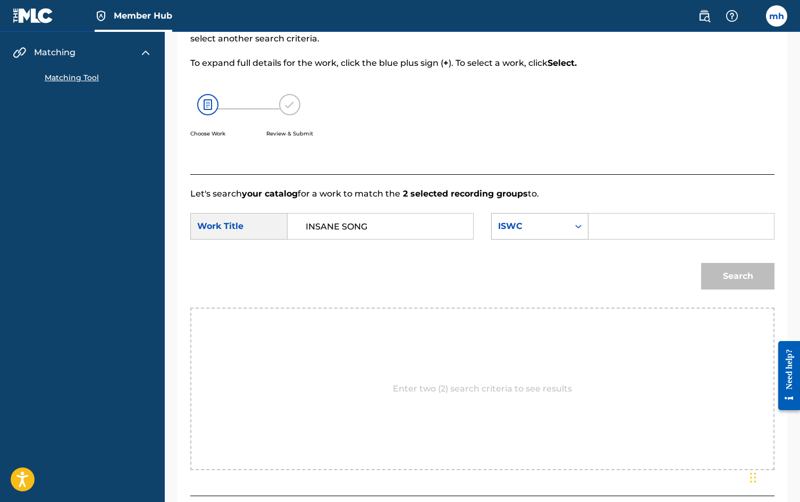
click at [525, 236] on div "ISWC" at bounding box center [530, 226] width 77 height 20
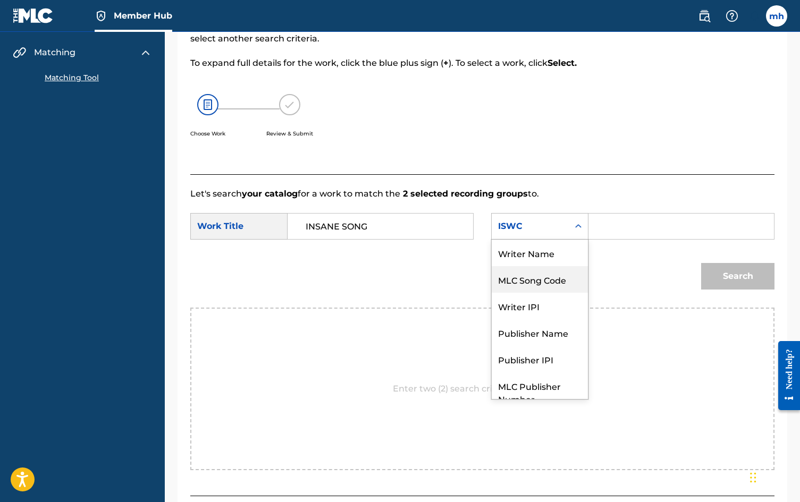
scroll to position [39, 0]
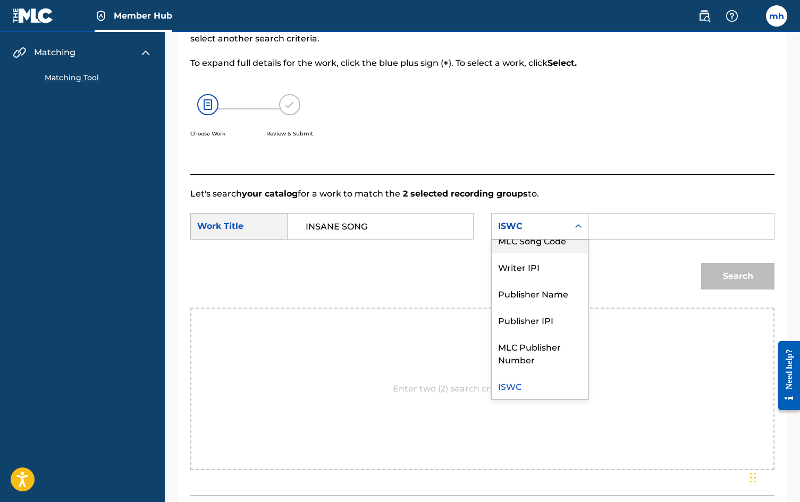
click at [577, 208] on form "SearchWithCriteriac3631548-c765-4a6e-a9a8-90cae7828386 Work Title INSANE SONG S…" at bounding box center [482, 253] width 584 height 107
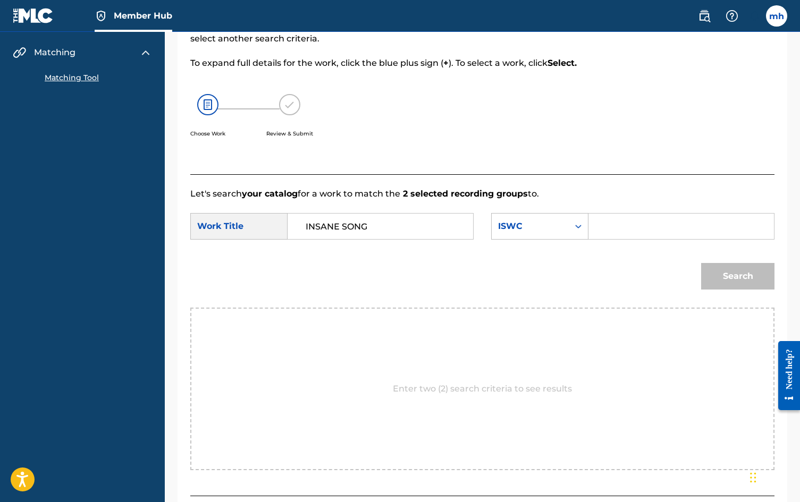
click at [593, 220] on div "Search Form" at bounding box center [681, 226] width 186 height 27
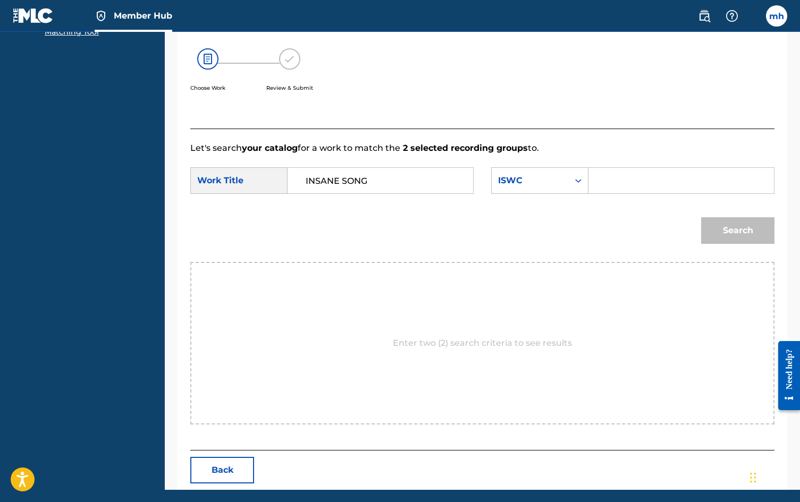
scroll to position [181, 0]
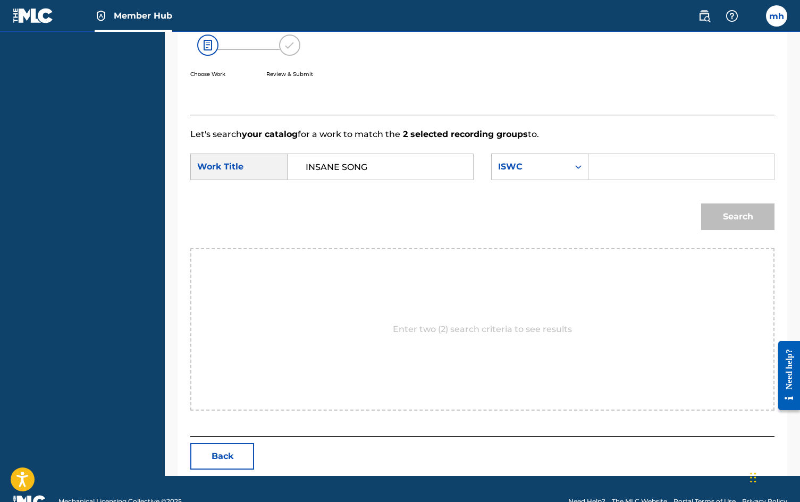
click at [612, 156] on input "Search Form" at bounding box center [680, 167] width 167 height 26
paste input "T3275836443"
click at [736, 226] on button "Search" at bounding box center [737, 217] width 73 height 27
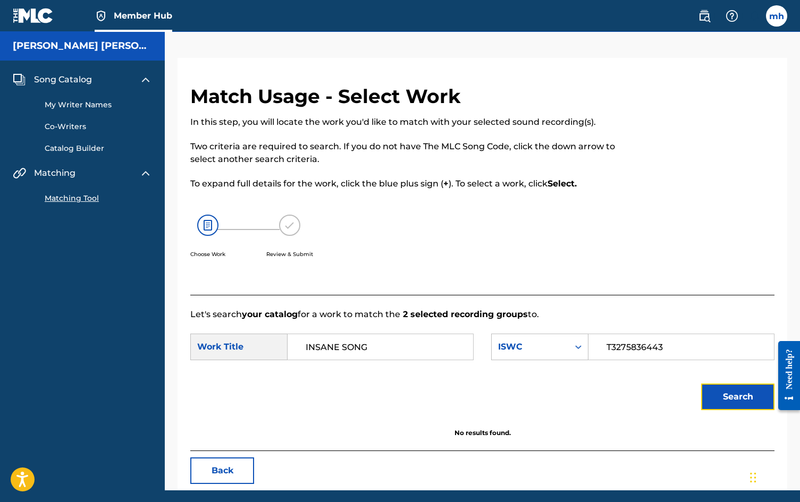
scroll to position [0, 0]
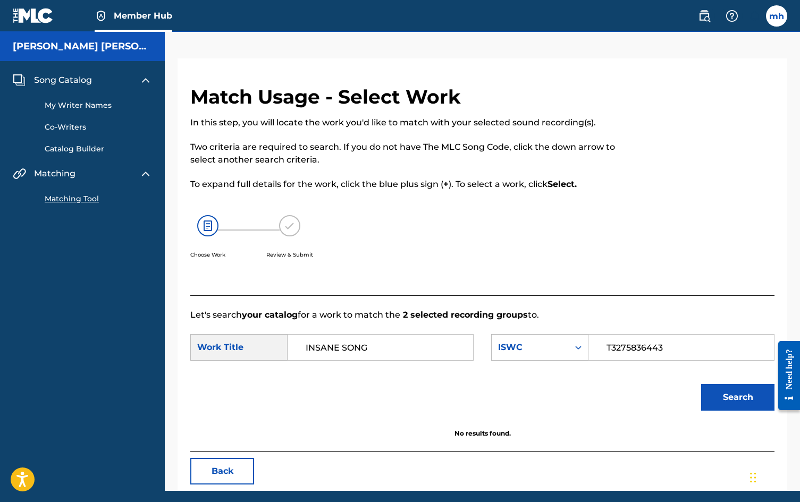
click at [365, 237] on div "Choose Work Review & Submit" at bounding box center [415, 243] width 450 height 81
click at [646, 340] on input "T3275836443" at bounding box center [680, 348] width 167 height 26
click at [646, 341] on input "T3275836443" at bounding box center [680, 348] width 167 height 26
paste input "31394332"
type input "T3313943323"
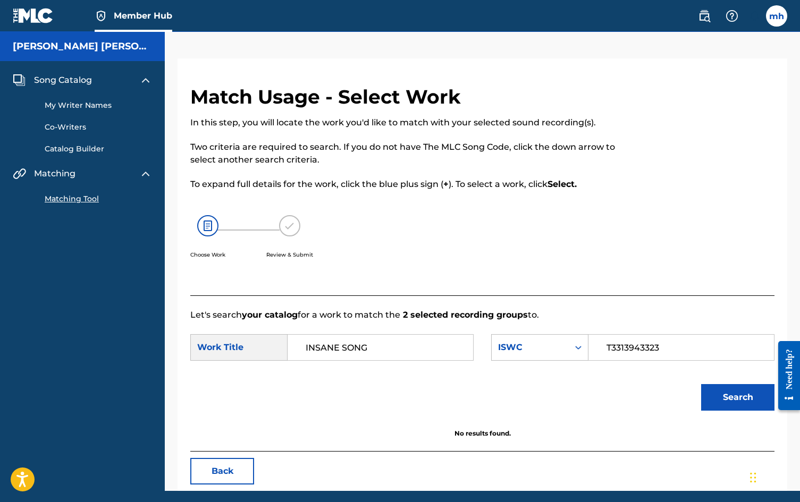
click at [374, 352] on input "INSANE SONG" at bounding box center [380, 348] width 167 height 26
type input "I"
type input "thanks for the music"
click at [554, 376] on div "Search" at bounding box center [482, 401] width 584 height 55
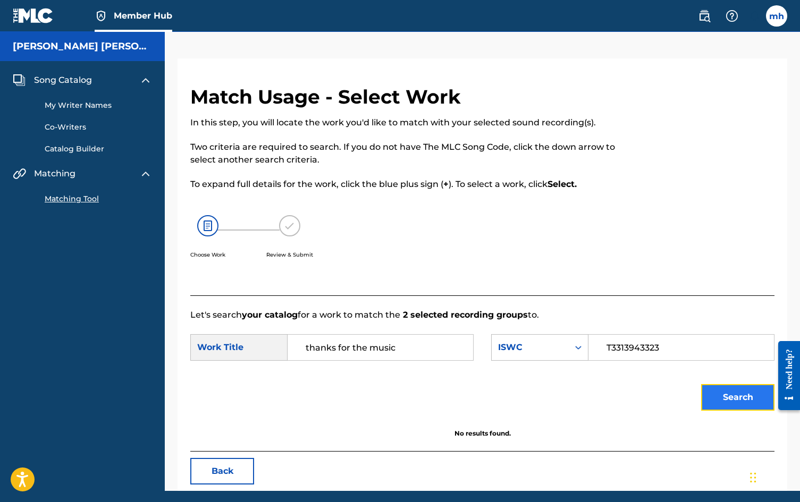
click at [748, 400] on button "Search" at bounding box center [737, 397] width 73 height 27
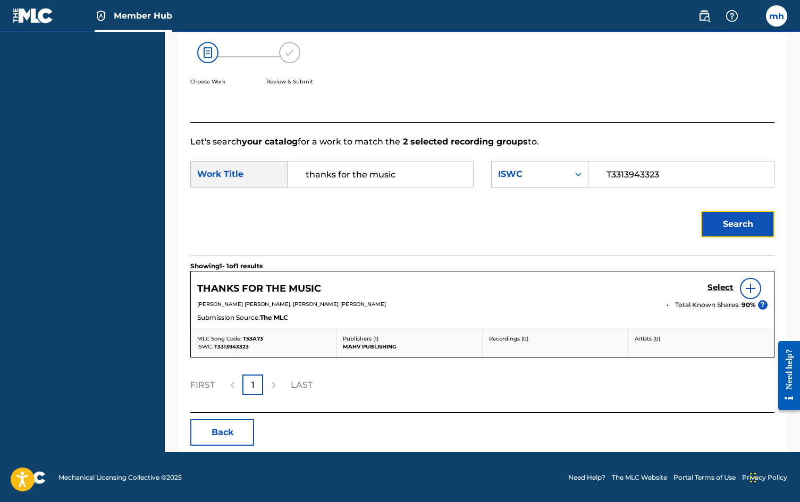
scroll to position [174, 0]
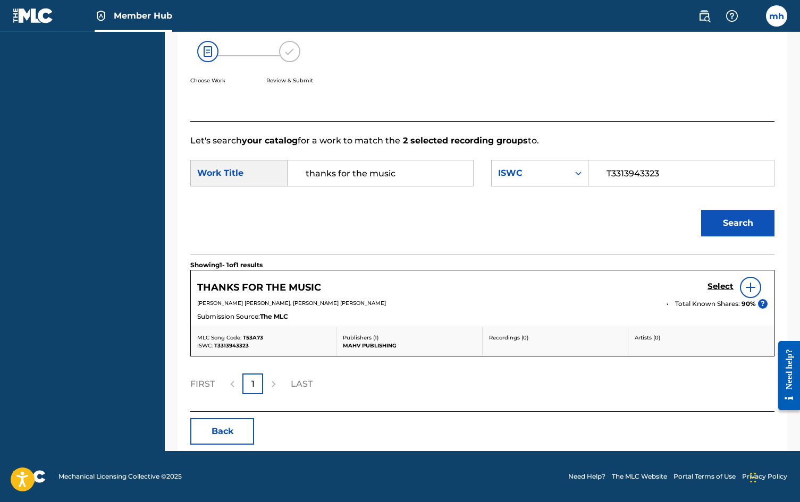
click at [745, 283] on img at bounding box center [750, 287] width 13 height 13
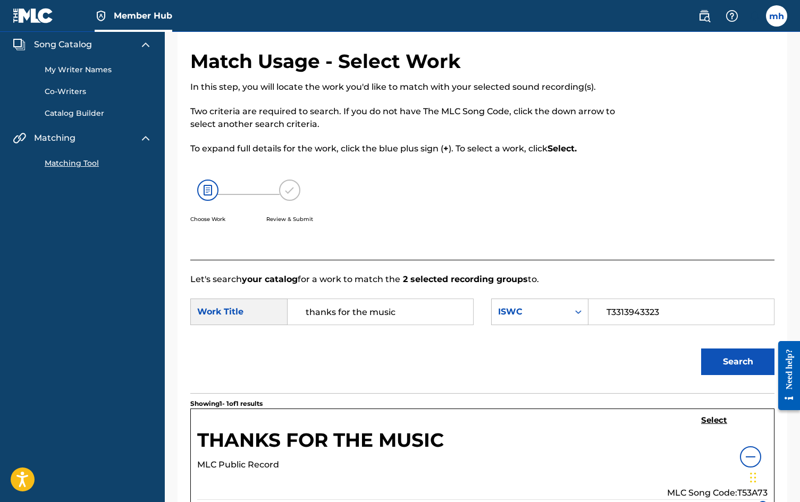
scroll to position [0, 0]
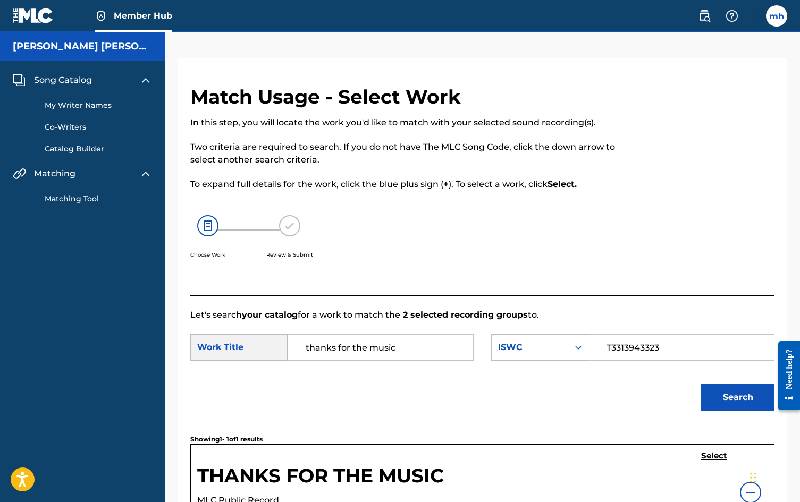
click at [378, 214] on div "Choose Work Review & Submit" at bounding box center [415, 243] width 450 height 81
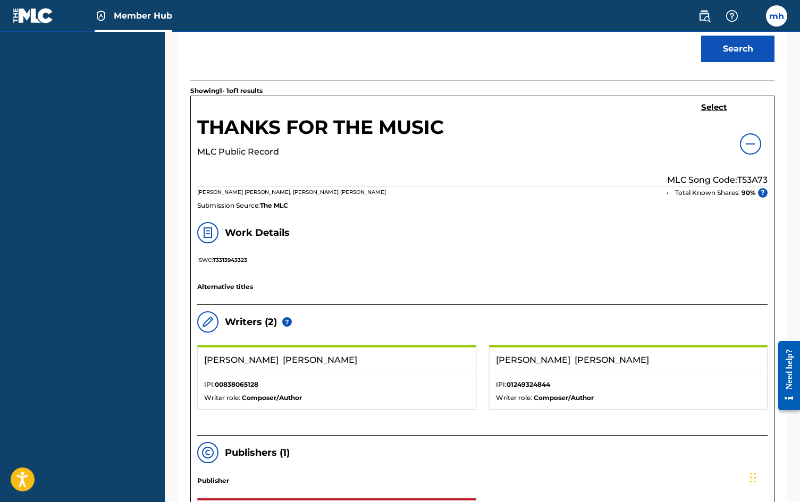
scroll to position [236, 0]
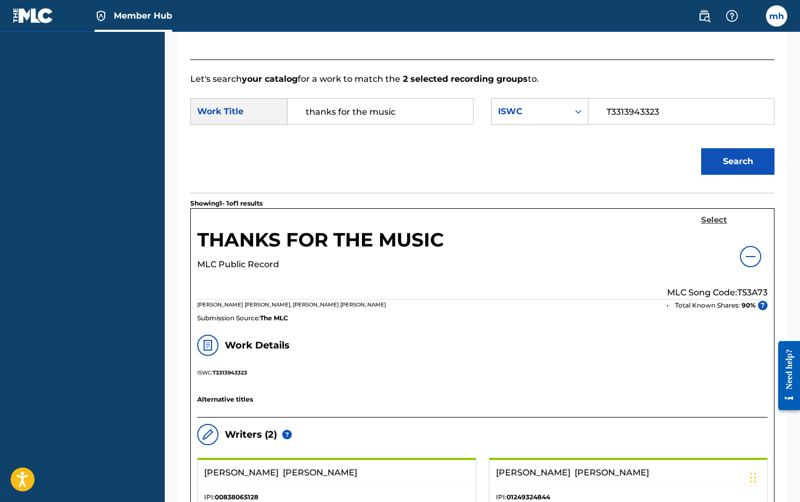
click at [717, 222] on h5 "Select" at bounding box center [714, 220] width 26 height 10
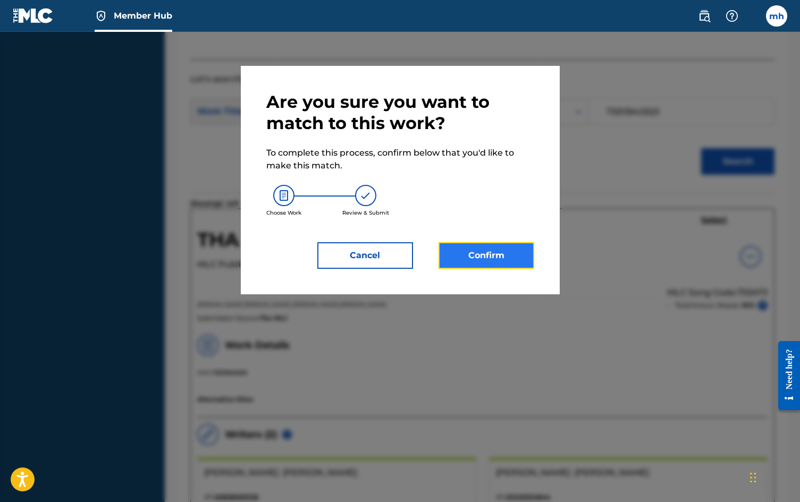
click at [507, 255] on button "Confirm" at bounding box center [487, 255] width 96 height 27
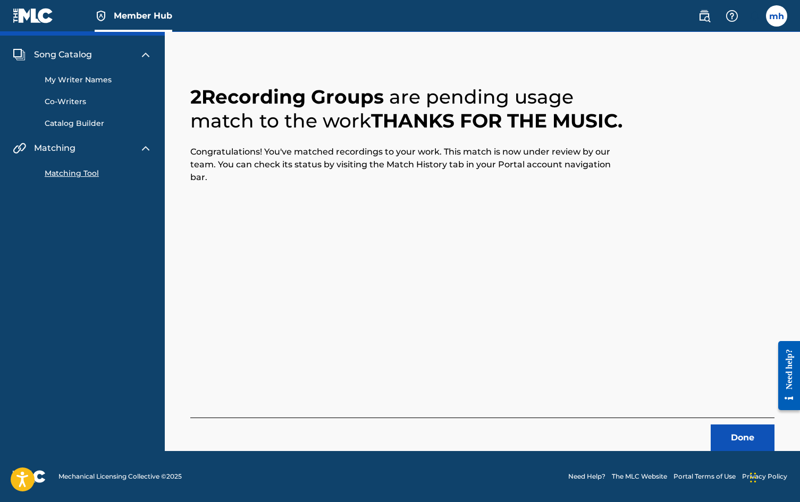
scroll to position [0, 0]
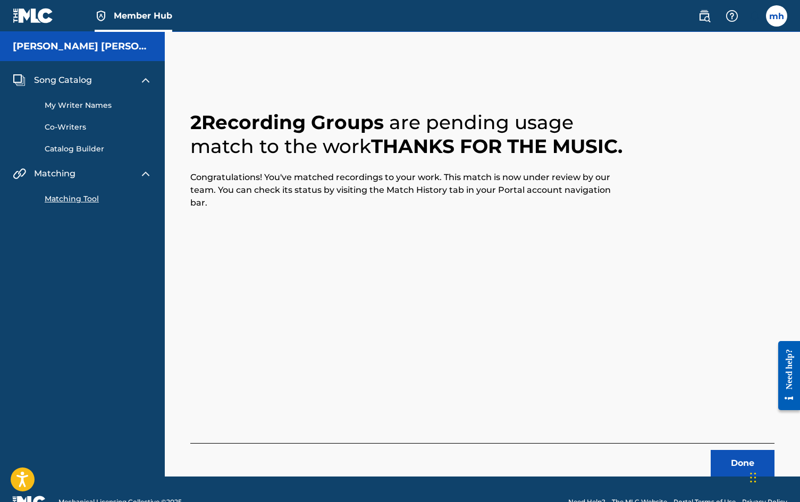
click at [331, 163] on div "2 Recording Groups are pending usage match to the work THANKS FOR THE MUSIC . C…" at bounding box center [409, 160] width 438 height 99
click at [18, 10] on img at bounding box center [33, 15] width 41 height 15
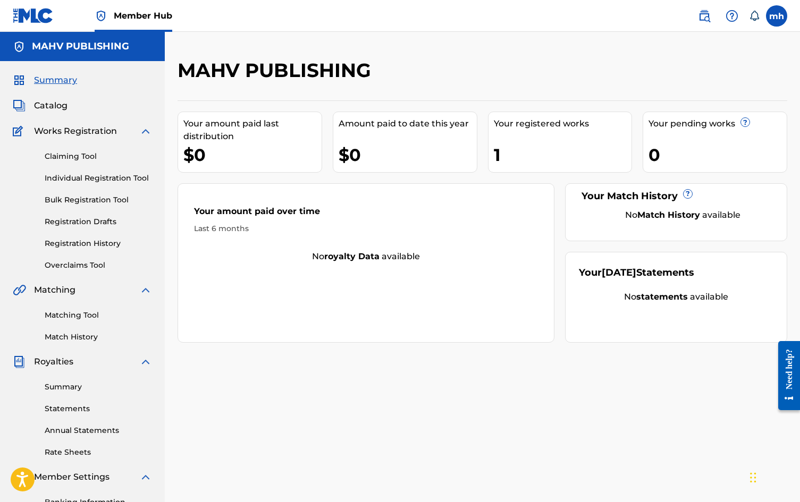
click at [287, 180] on div "Your amount paid last distribution $0 Amount paid to date this year $0 Your reg…" at bounding box center [483, 221] width 610 height 242
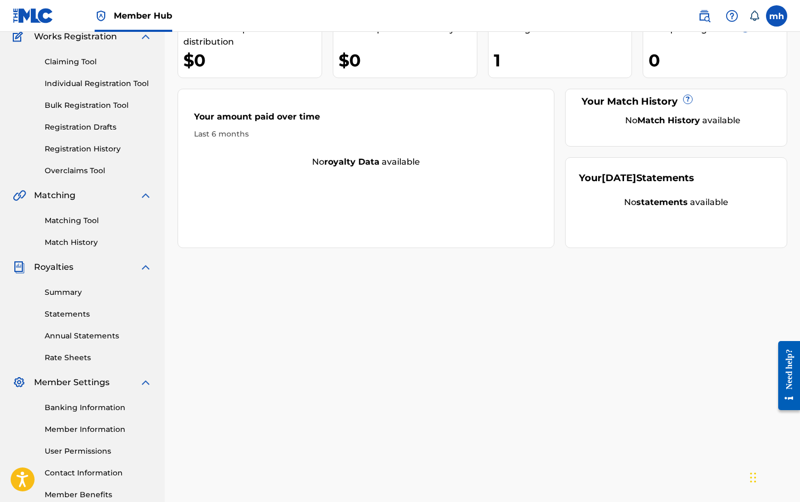
scroll to position [157, 0]
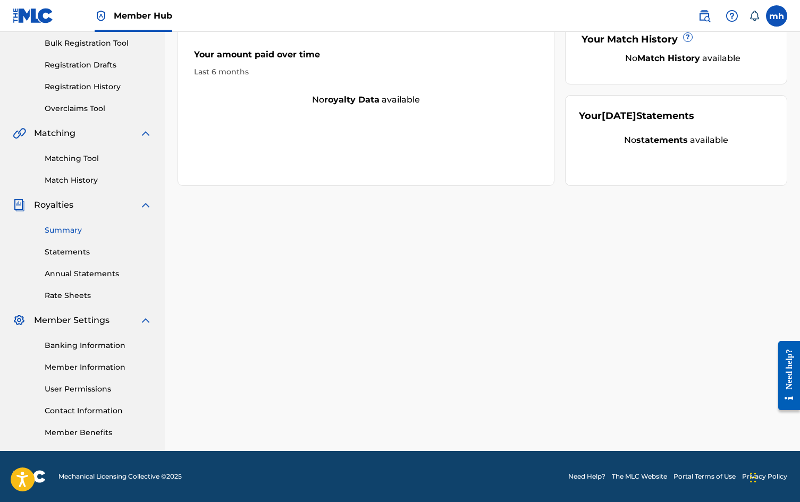
click at [73, 234] on link "Summary" at bounding box center [98, 230] width 107 height 11
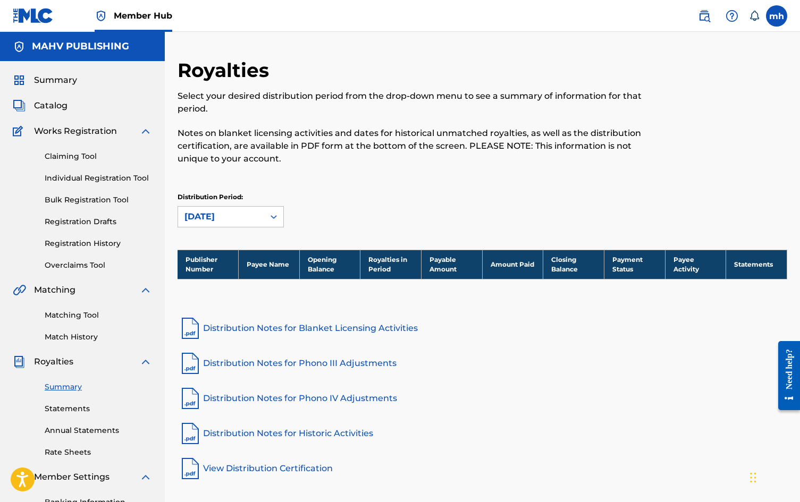
click at [318, 208] on div "Distribution Period: [DATE]" at bounding box center [483, 209] width 610 height 35
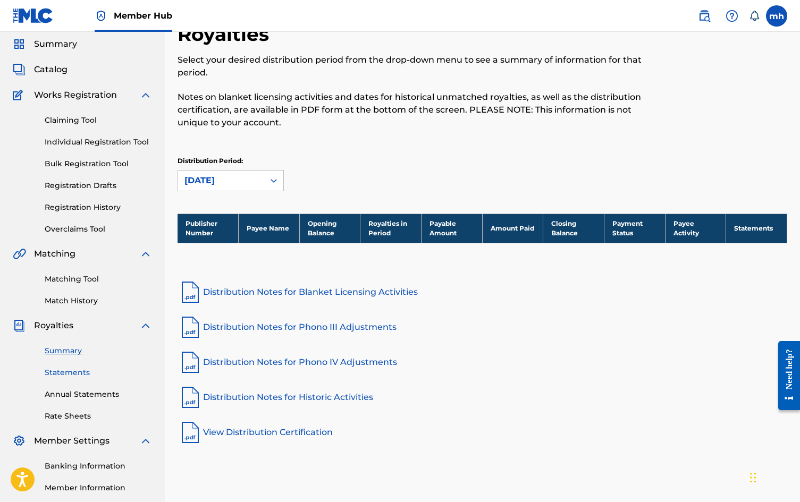
click at [59, 377] on link "Statements" at bounding box center [98, 372] width 107 height 11
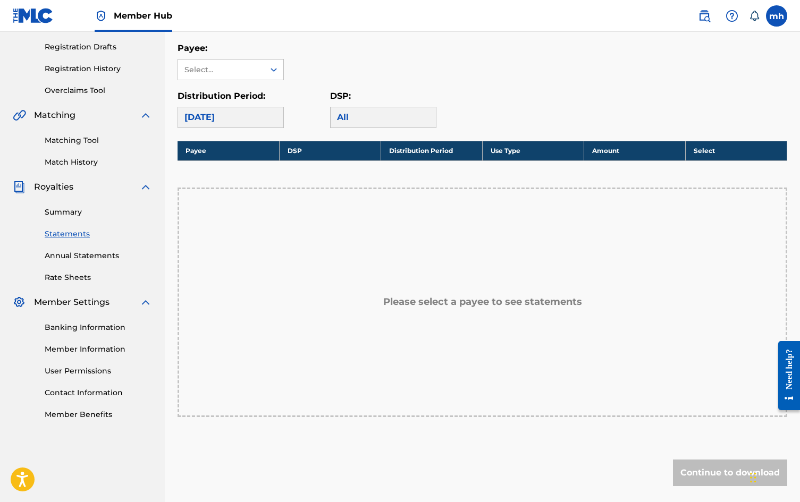
scroll to position [217, 0]
